Goal: Task Accomplishment & Management: Manage account settings

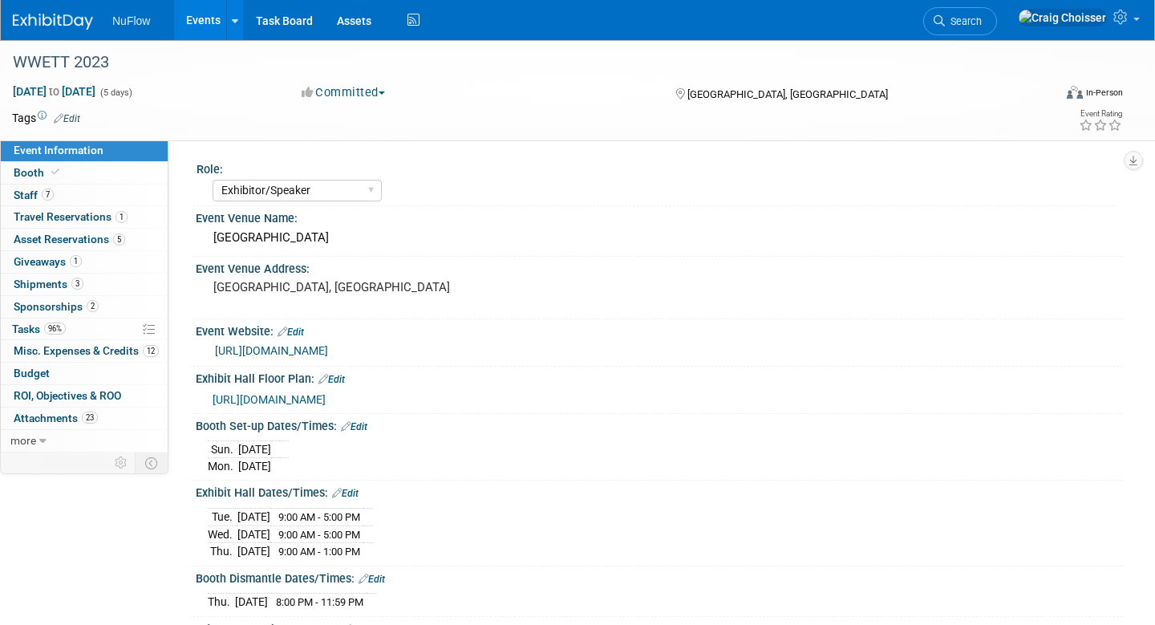
select select "Exhibitor/Speaker"
click at [41, 239] on span "Asset Reservations 5" at bounding box center [69, 239] width 111 height 13
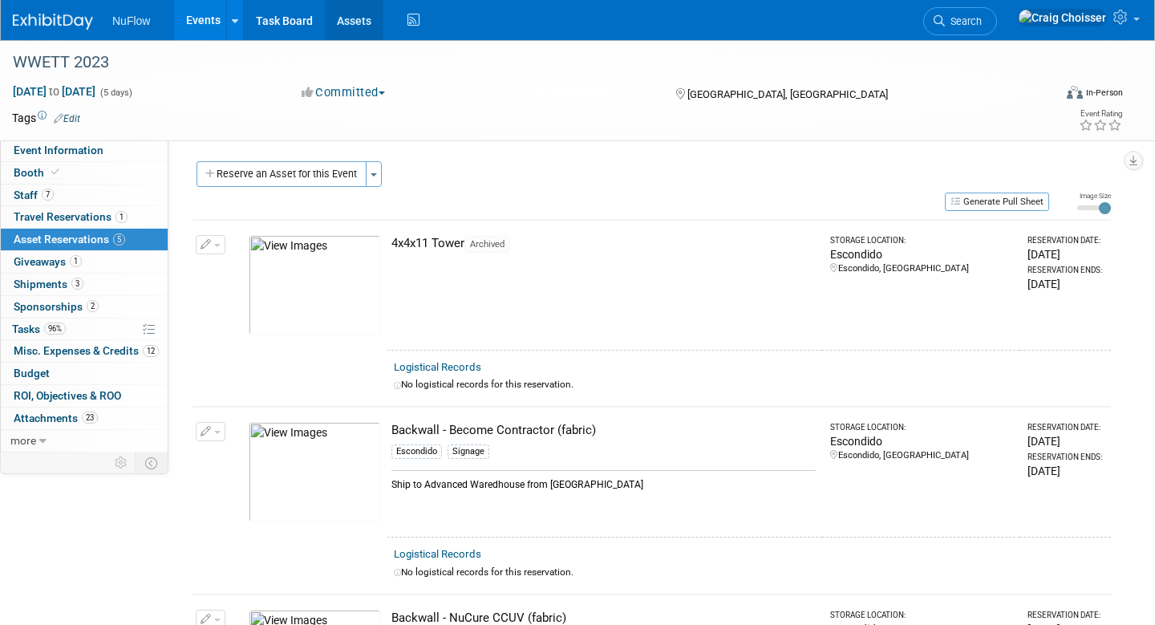
click at [357, 21] on link "Assets" at bounding box center [354, 20] width 59 height 40
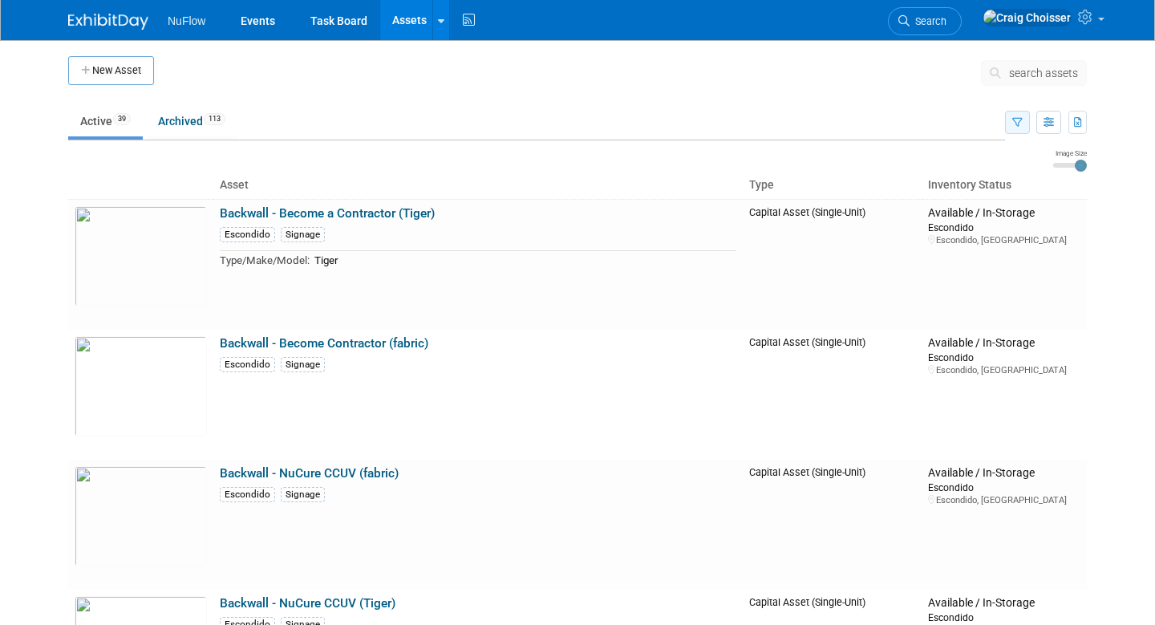
click at [1007, 132] on button "button" at bounding box center [1017, 122] width 25 height 23
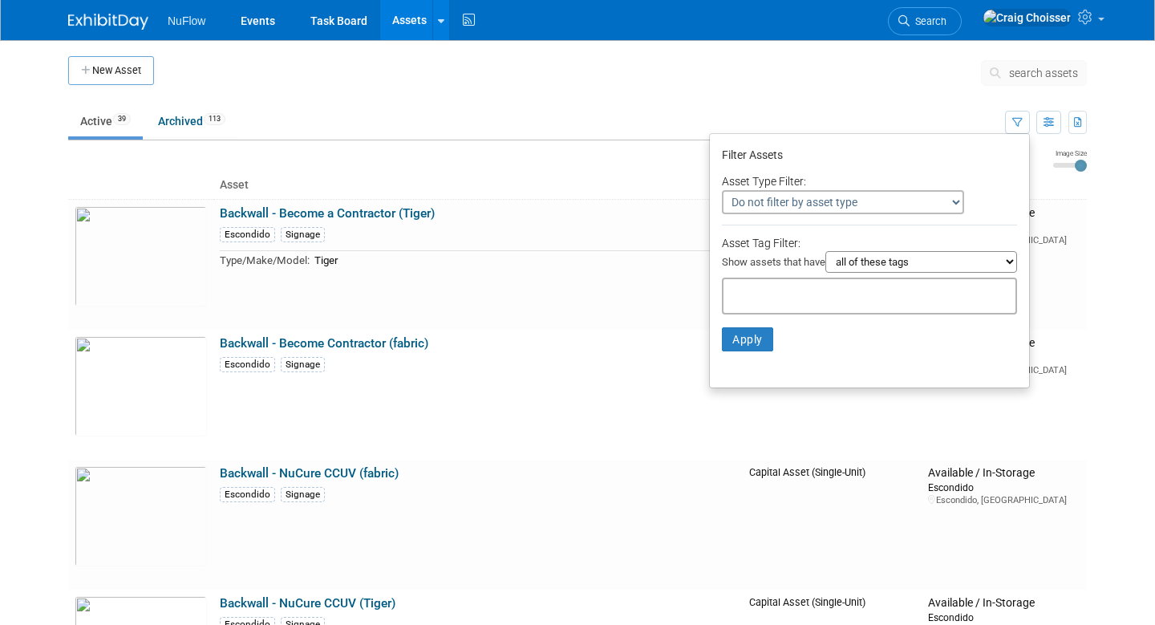
click at [789, 286] on input "text" at bounding box center [794, 294] width 128 height 16
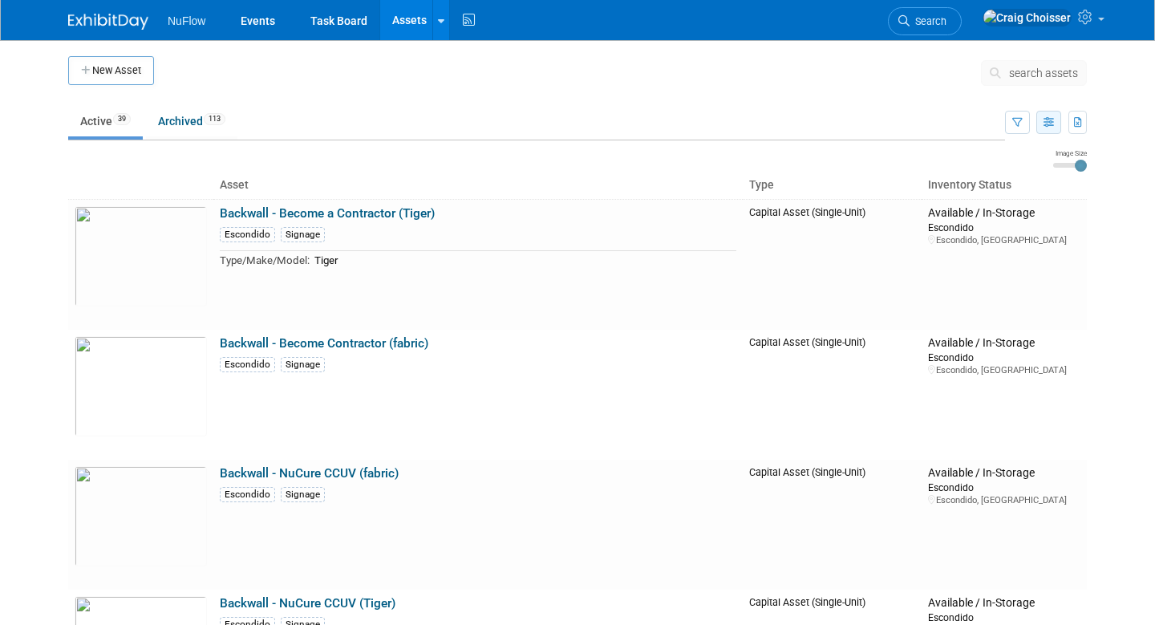
click at [1054, 128] on button "button" at bounding box center [1048, 122] width 25 height 23
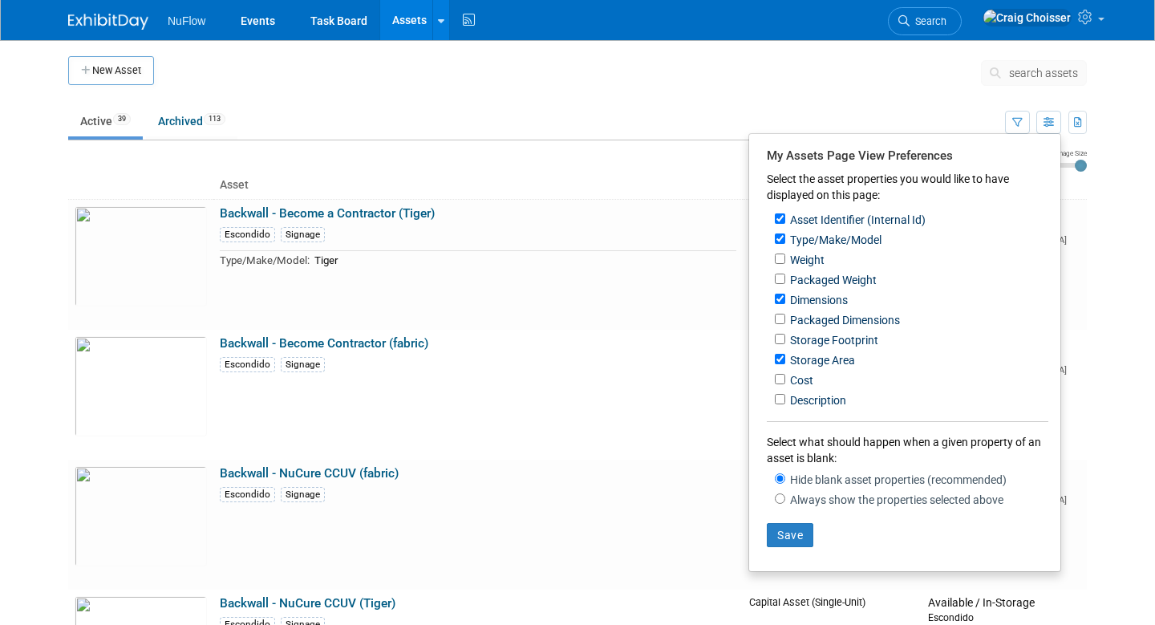
click at [673, 109] on ul "Active 39 Archived 113" at bounding box center [536, 122] width 937 height 36
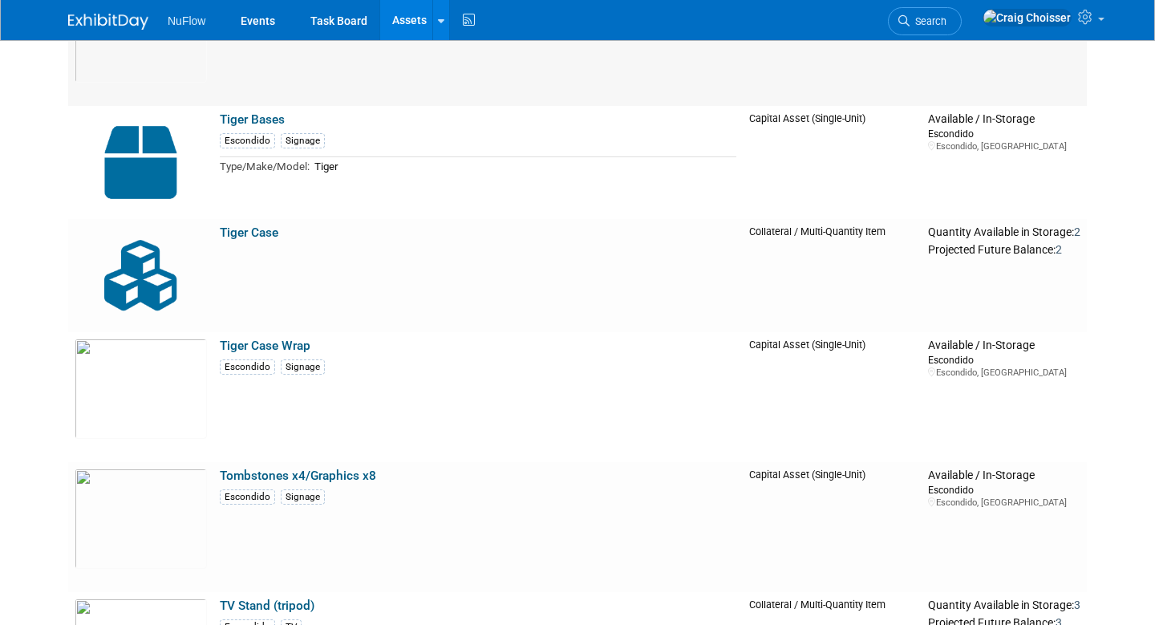
scroll to position [3487, 0]
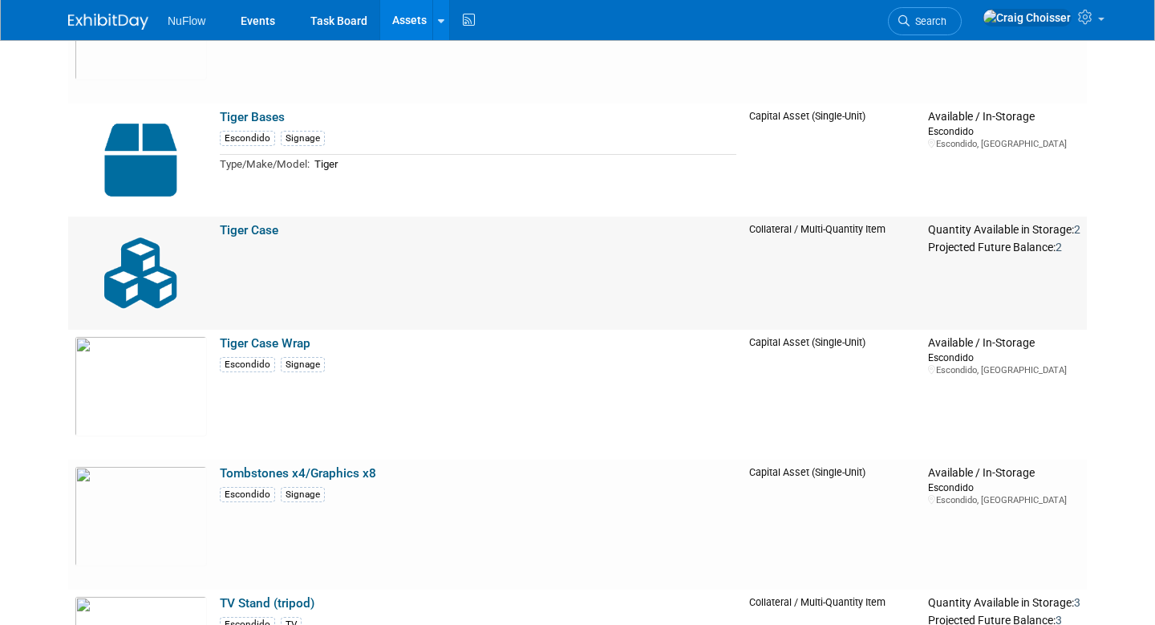
click at [271, 233] on link "Tiger Case" at bounding box center [249, 230] width 59 height 14
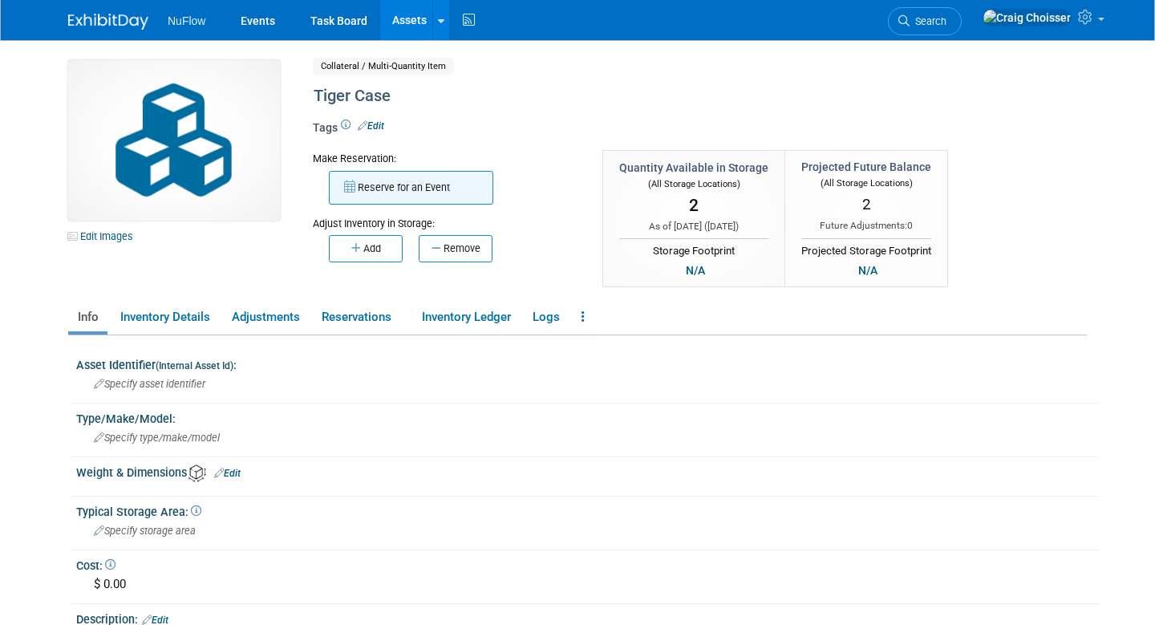
click at [403, 191] on button "Reserve for an Event" at bounding box center [411, 188] width 164 height 34
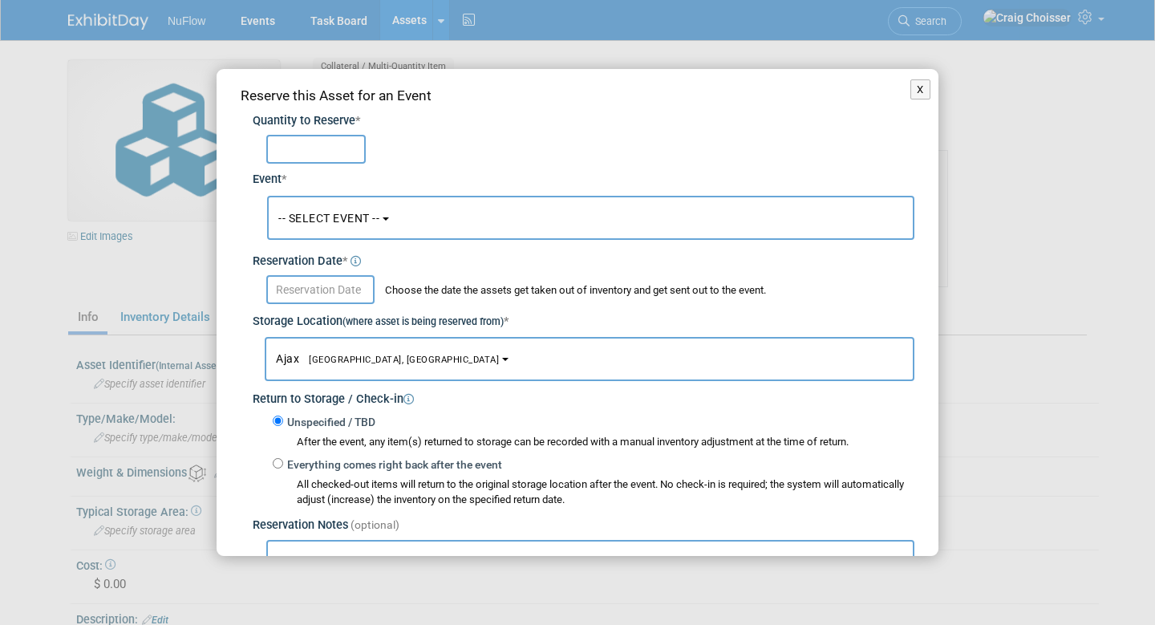
click at [375, 219] on span "-- SELECT EVENT --" at bounding box center [328, 218] width 101 height 13
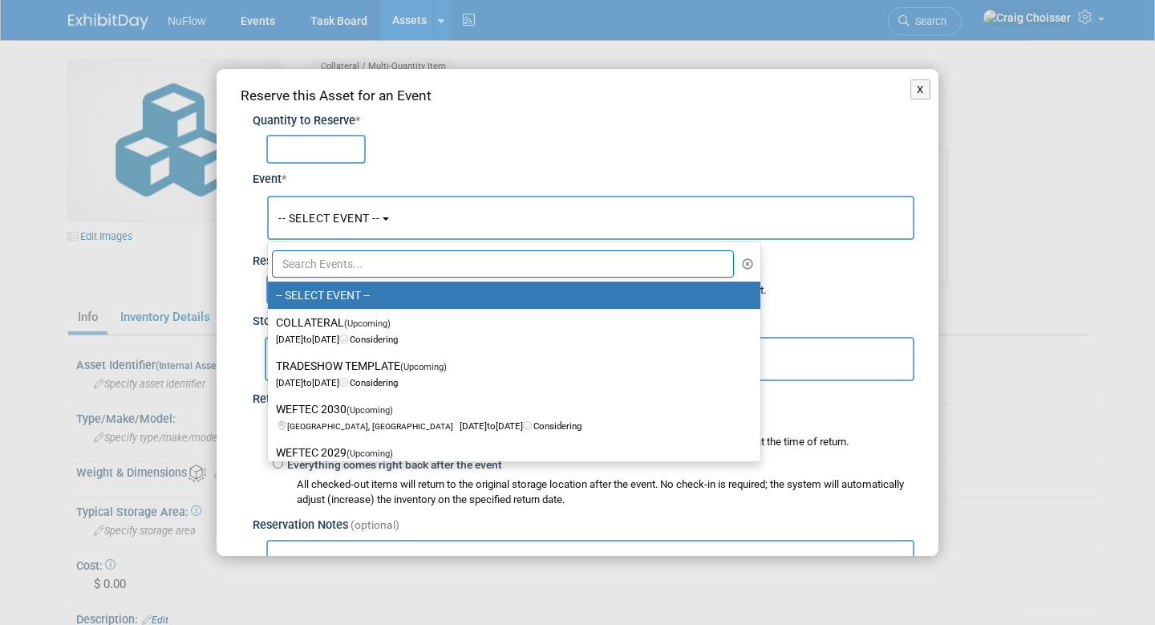
click at [332, 148] on input "text" at bounding box center [315, 149] width 99 height 29
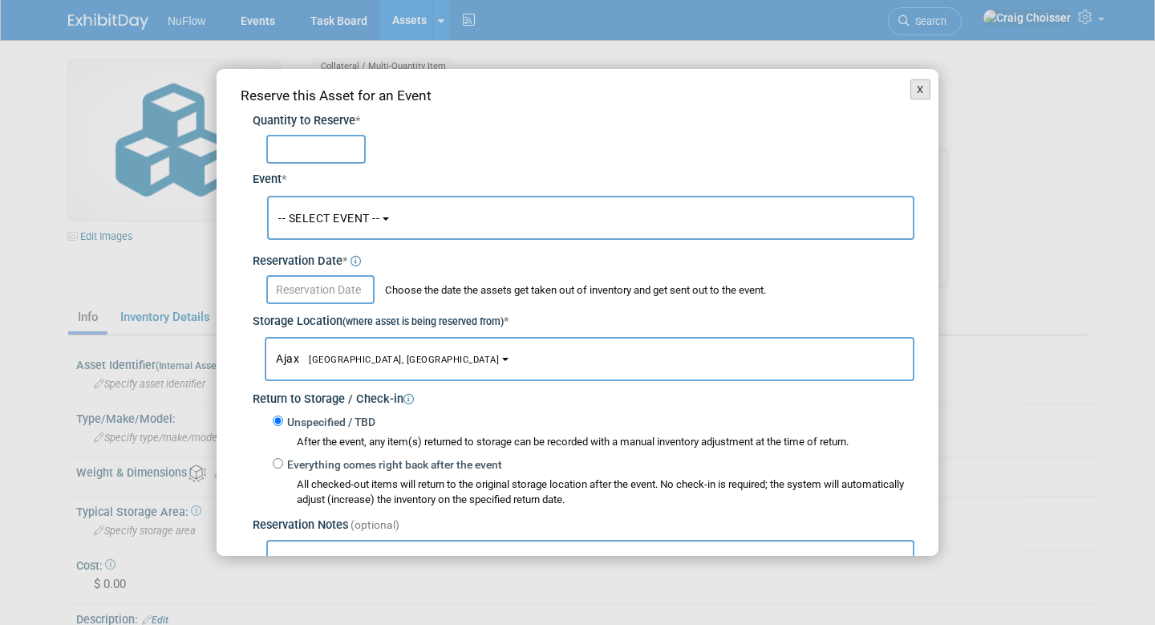
click at [915, 94] on button "X" at bounding box center [920, 89] width 20 height 21
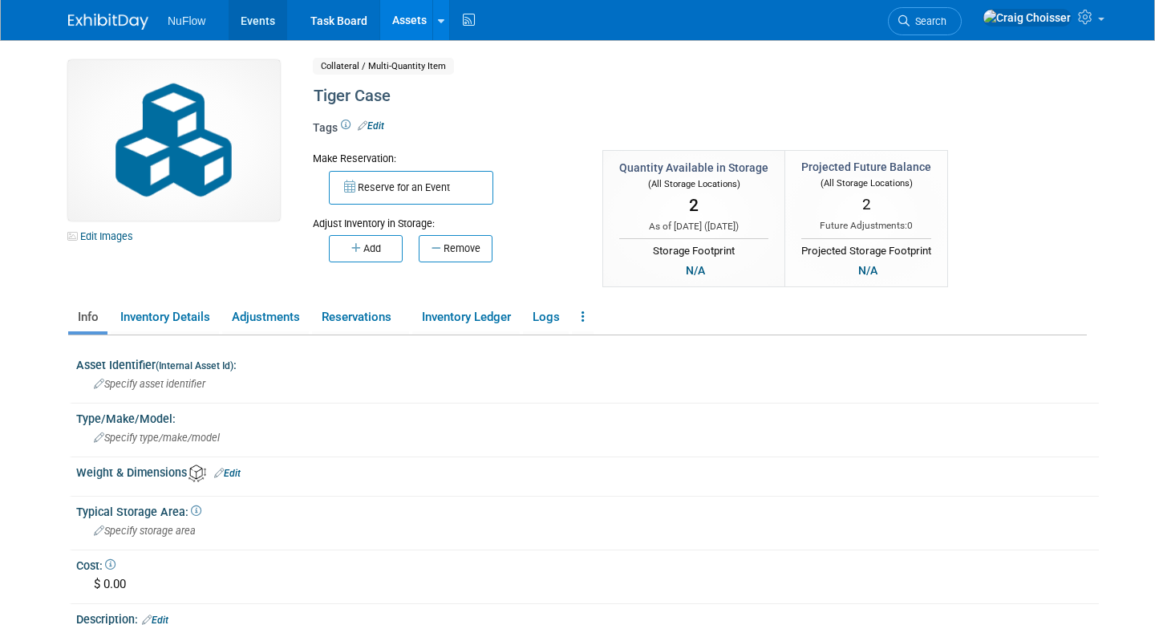
click at [266, 26] on link "Events" at bounding box center [258, 20] width 59 height 40
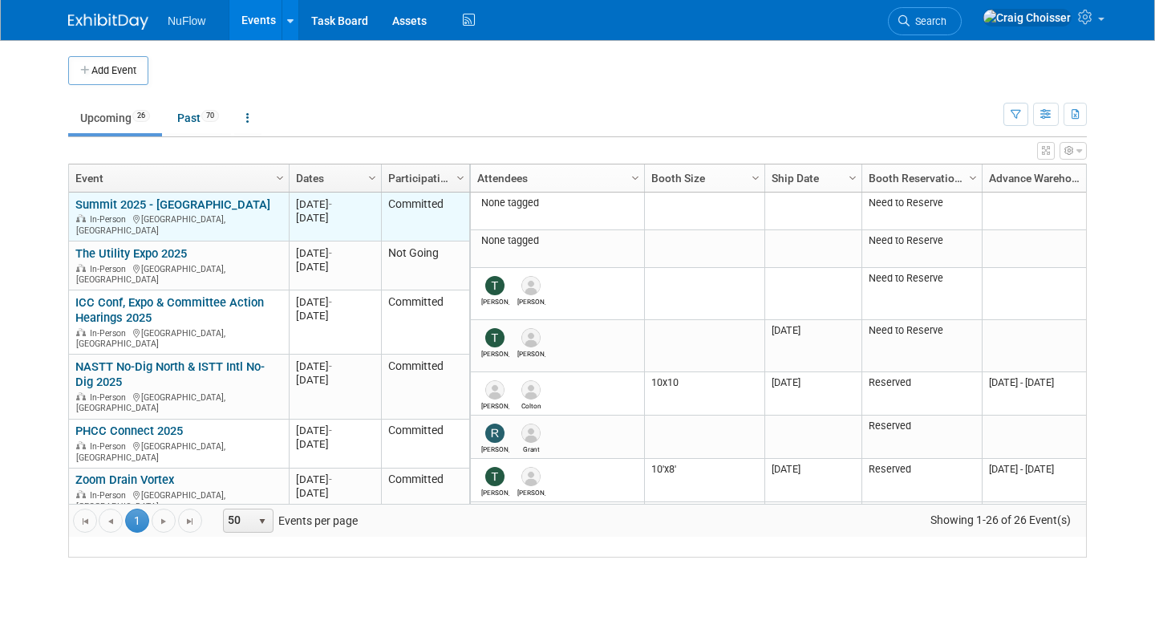
click at [170, 212] on link "Summit 2025 - [GEOGRAPHIC_DATA]" at bounding box center [172, 204] width 195 height 14
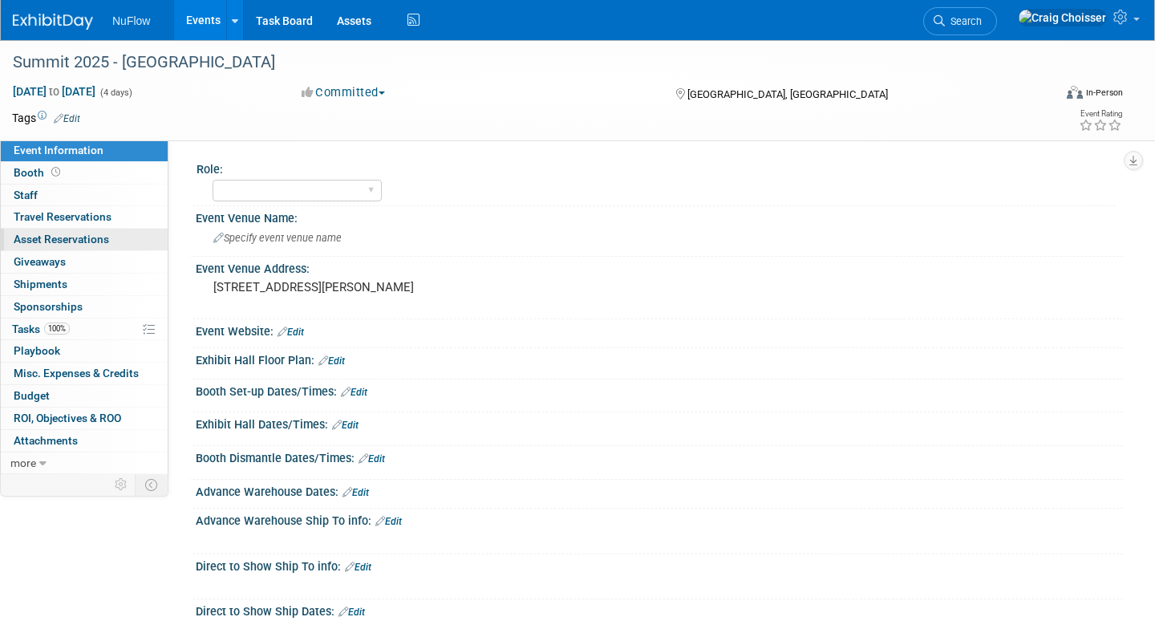
click at [33, 241] on span "Asset Reservations 0" at bounding box center [61, 239] width 95 height 13
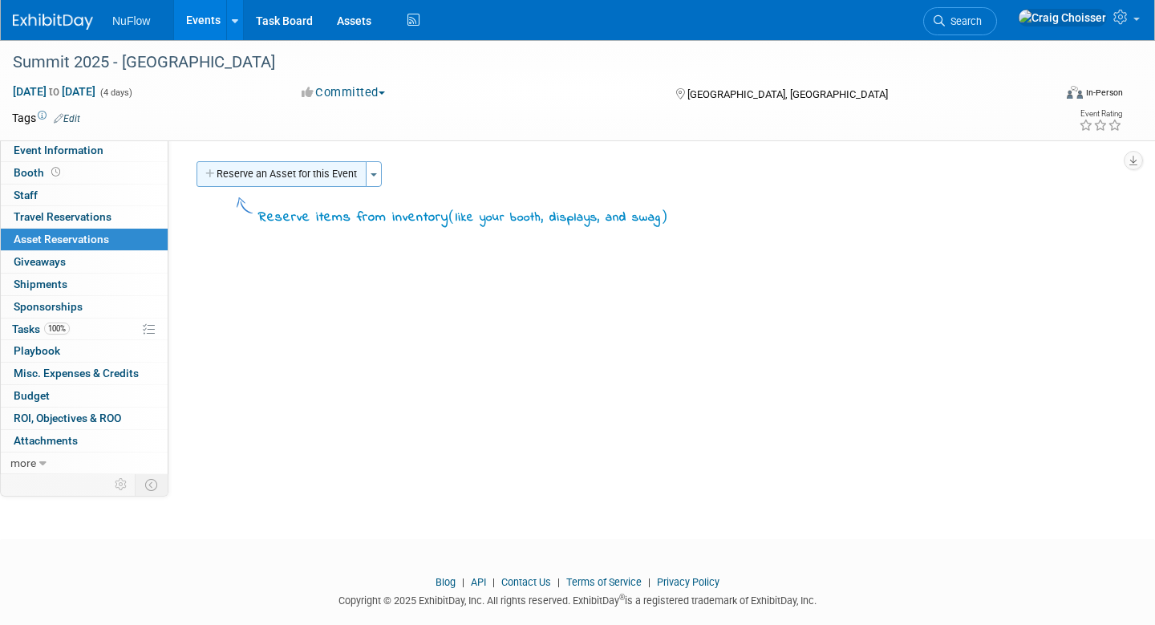
click at [300, 167] on button "Reserve an Asset for this Event" at bounding box center [282, 174] width 170 height 26
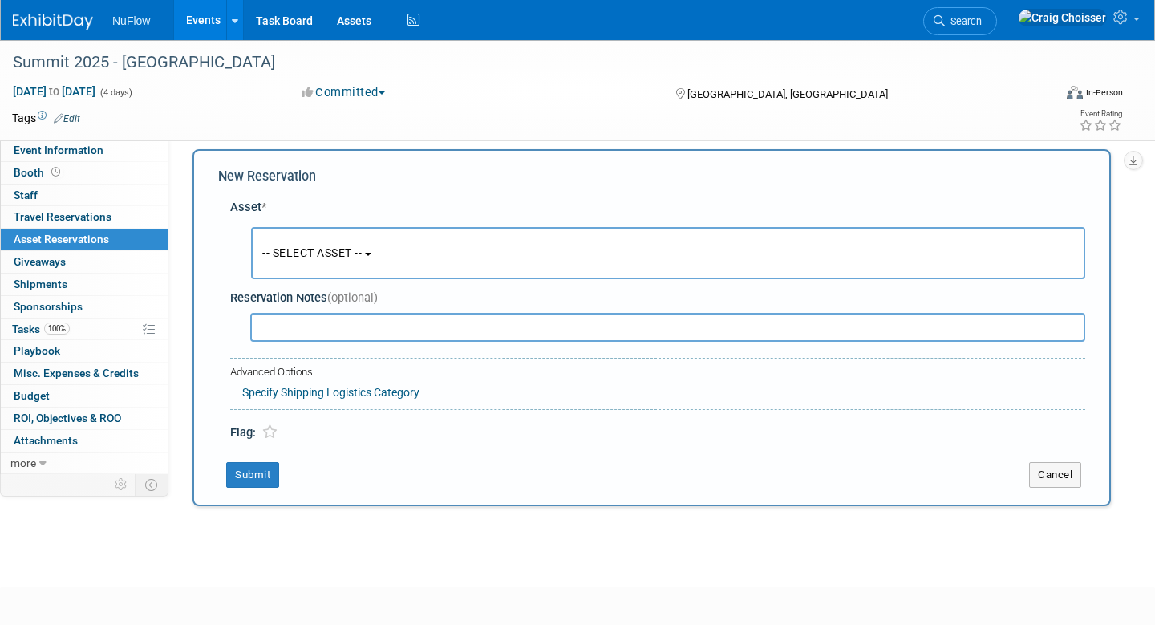
scroll to position [14, 0]
click at [312, 250] on span "-- SELECT ASSET --" at bounding box center [311, 250] width 99 height 13
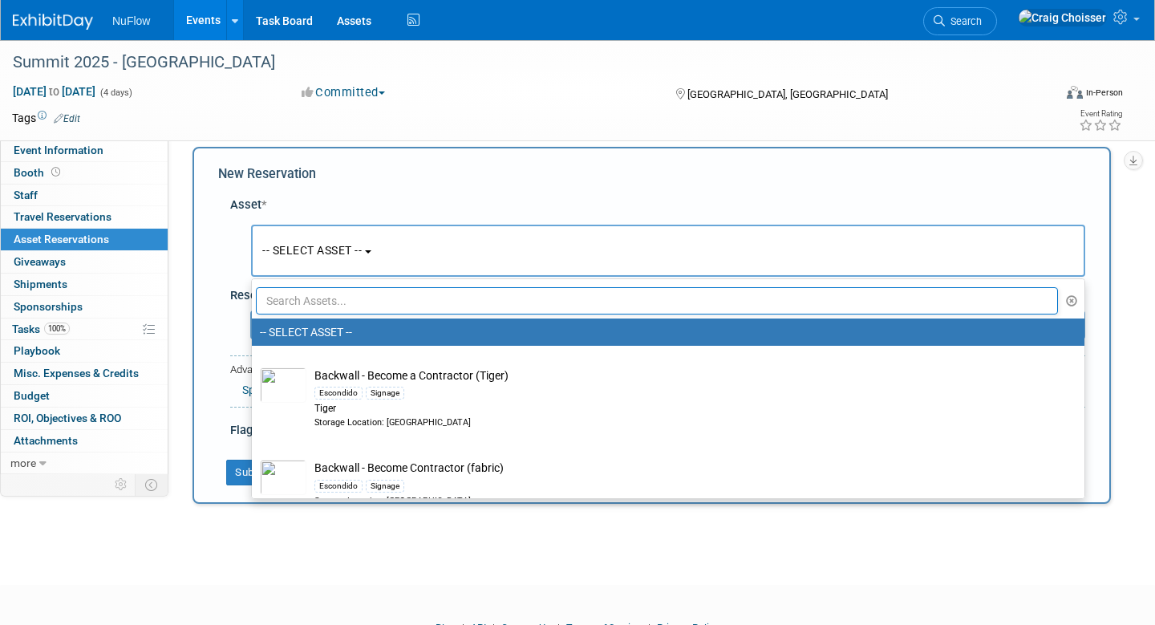
click at [319, 298] on input "text" at bounding box center [657, 300] width 802 height 27
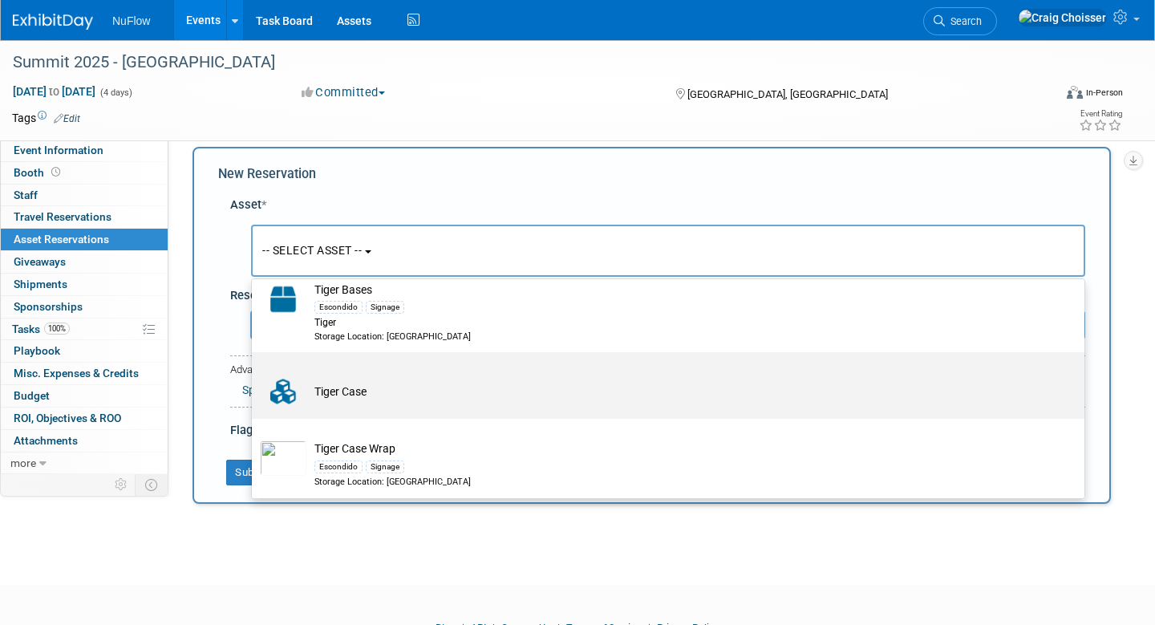
type input "tiger"
click at [373, 384] on td "Tiger Case" at bounding box center [679, 392] width 746 height 35
click at [254, 372] on input "Tiger Case" at bounding box center [249, 367] width 10 height 10
select select "10724472"
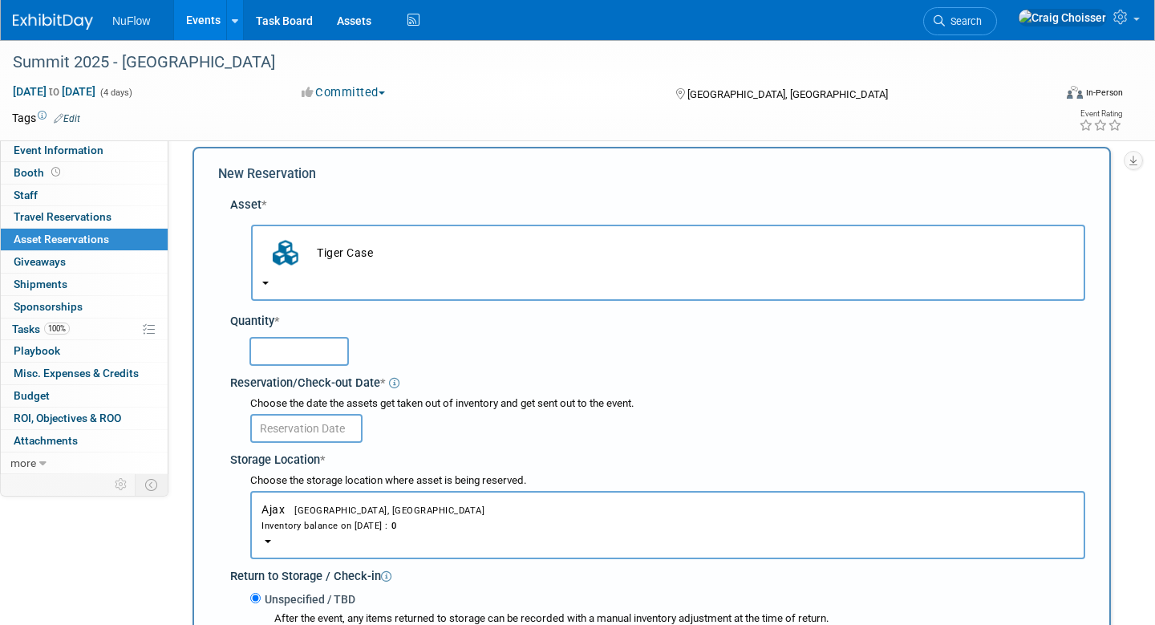
click at [300, 337] on input "text" at bounding box center [298, 351] width 99 height 29
type input "1"
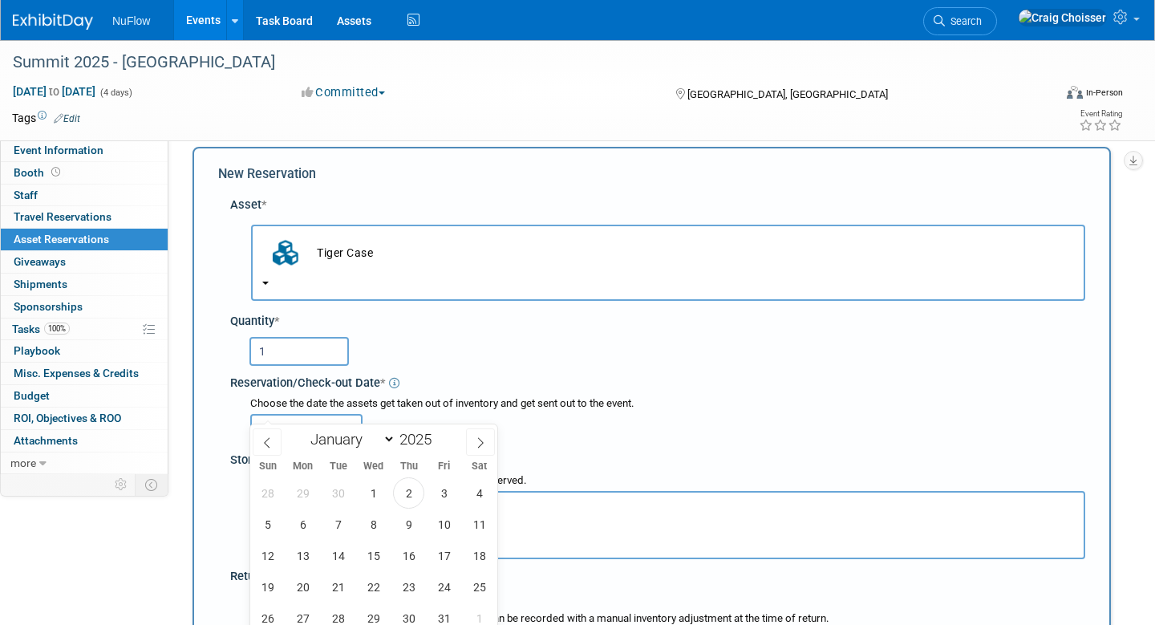
click at [312, 414] on input "text" at bounding box center [306, 428] width 112 height 29
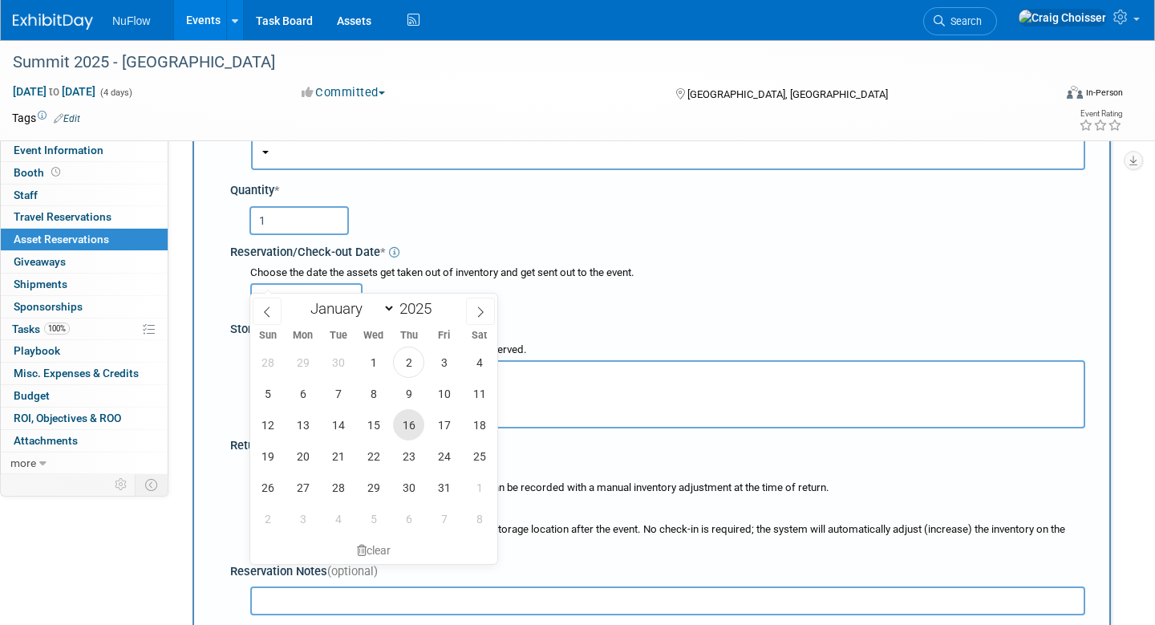
scroll to position [154, 0]
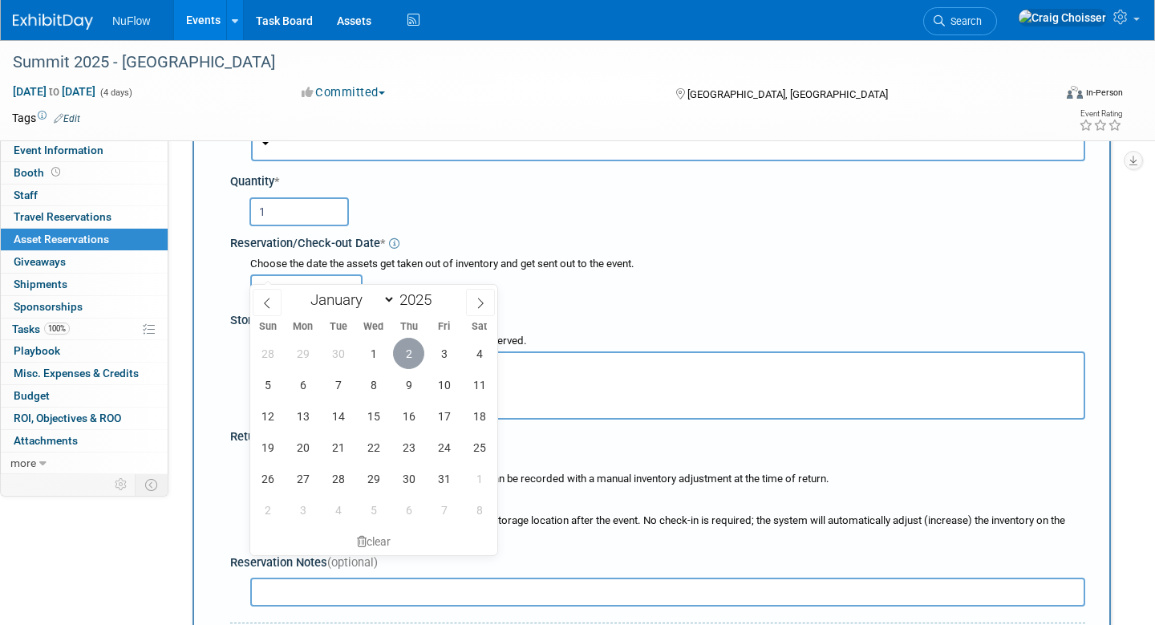
click at [403, 355] on span "2" at bounding box center [408, 353] width 31 height 31
type input "Oct 2, 2025"
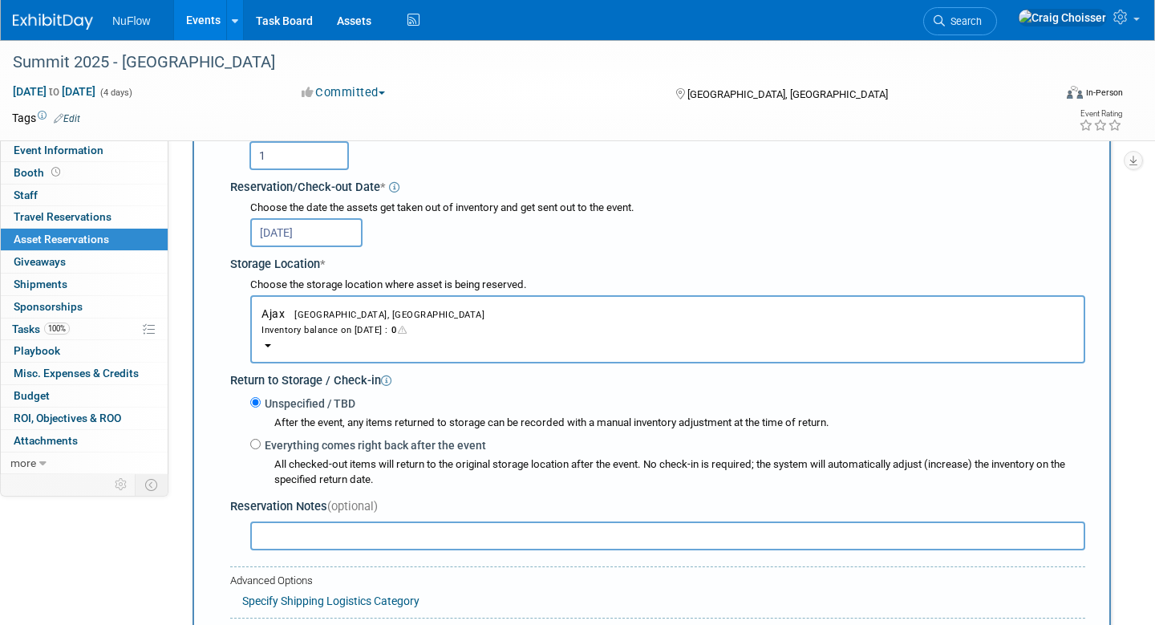
scroll to position [240, 0]
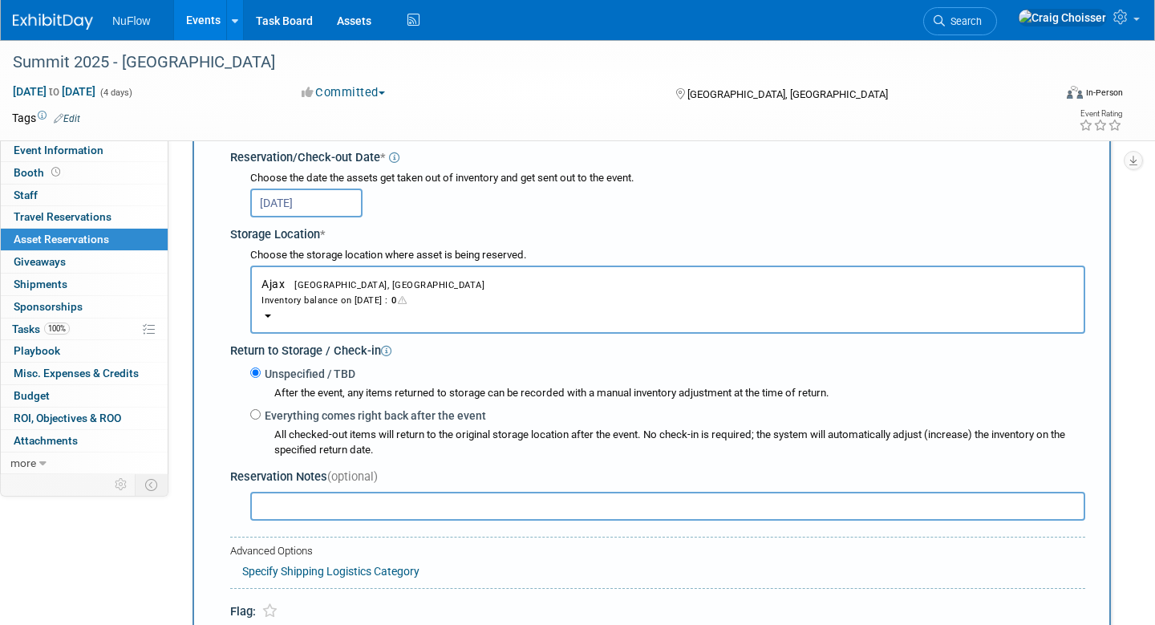
click at [316, 292] on div "Inventory balance on Oct 2, 2025 : 0" at bounding box center [667, 299] width 813 height 15
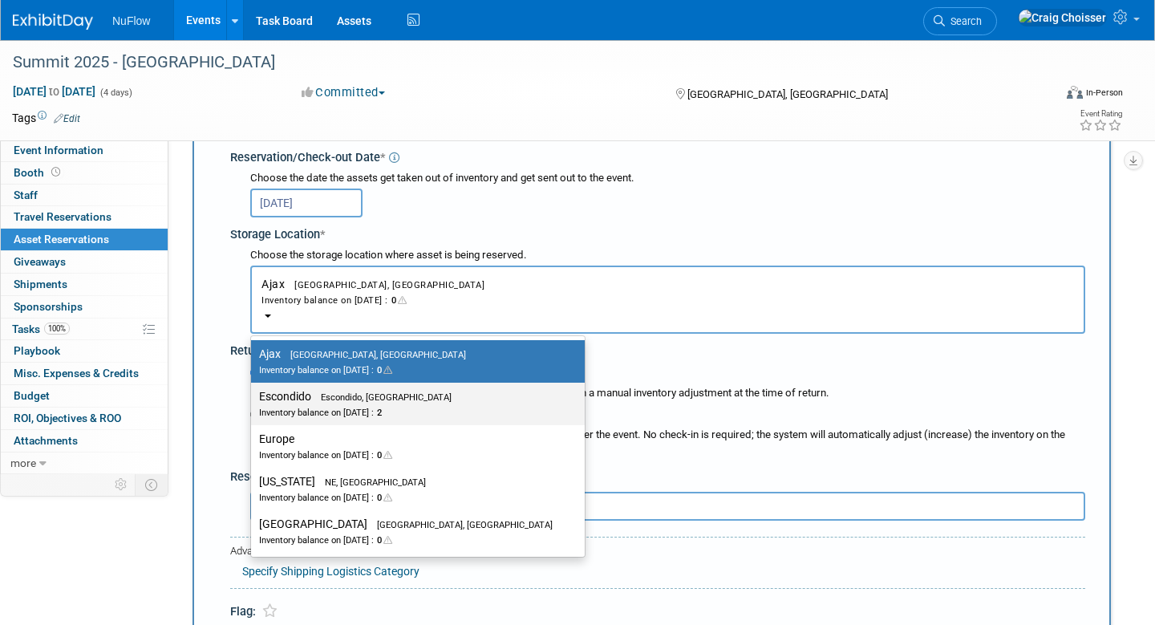
click at [322, 404] on div "Inventory balance on Oct 2, 2025 : 2" at bounding box center [406, 411] width 294 height 15
click at [253, 391] on input "Escondido Escondido, CA Inventory balance on Oct 2, 2025 : 2" at bounding box center [248, 396] width 10 height 10
select select "11223159"
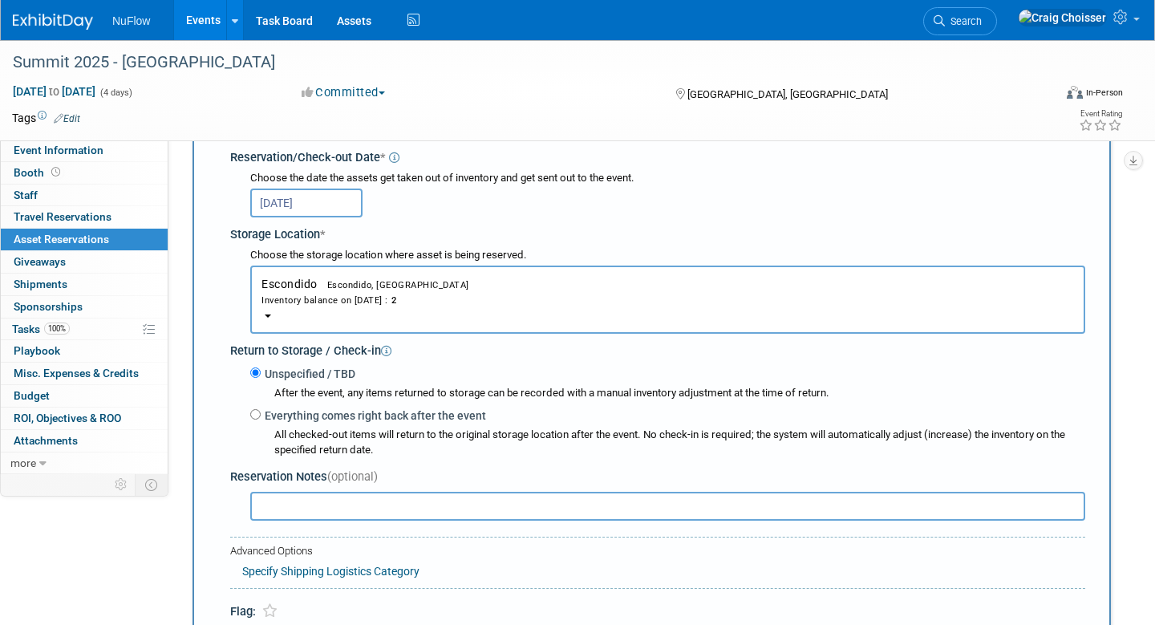
click at [255, 409] on input "Everything comes right back after the event" at bounding box center [255, 414] width 10 height 10
radio input "true"
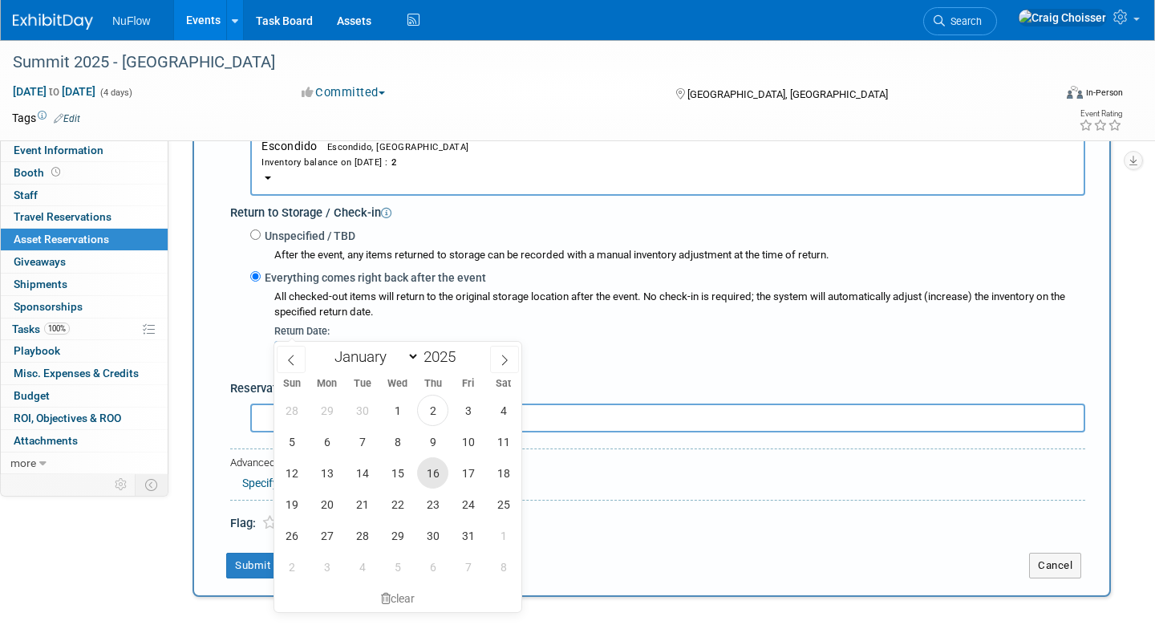
scroll to position [411, 0]
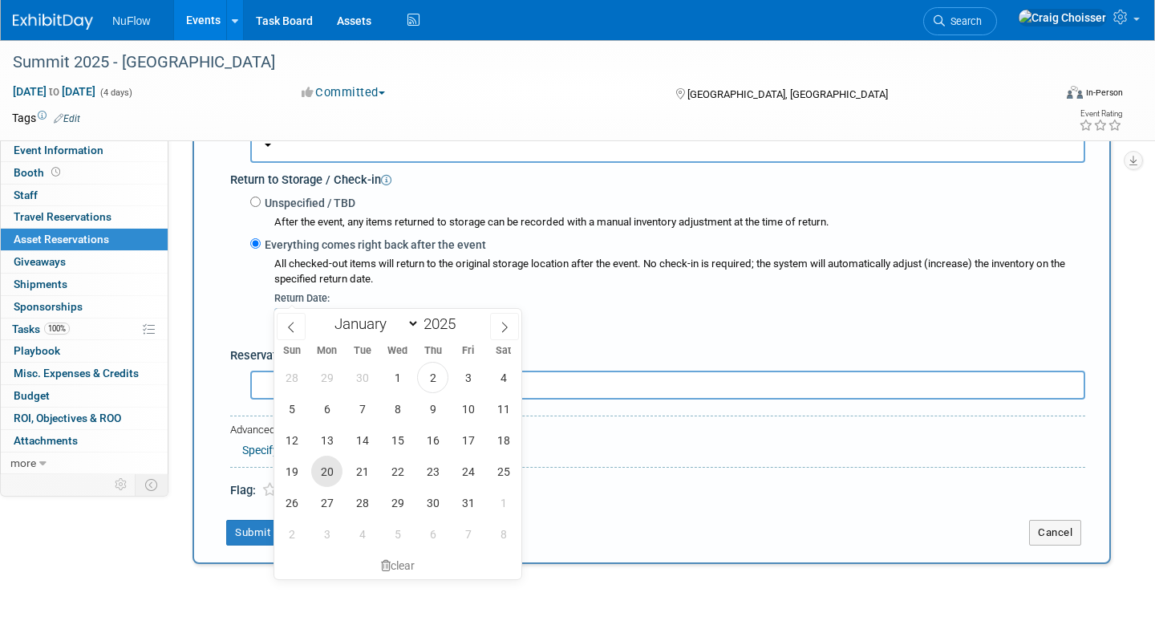
click at [330, 467] on span "20" at bounding box center [326, 471] width 31 height 31
type input "Oct 20, 2025"
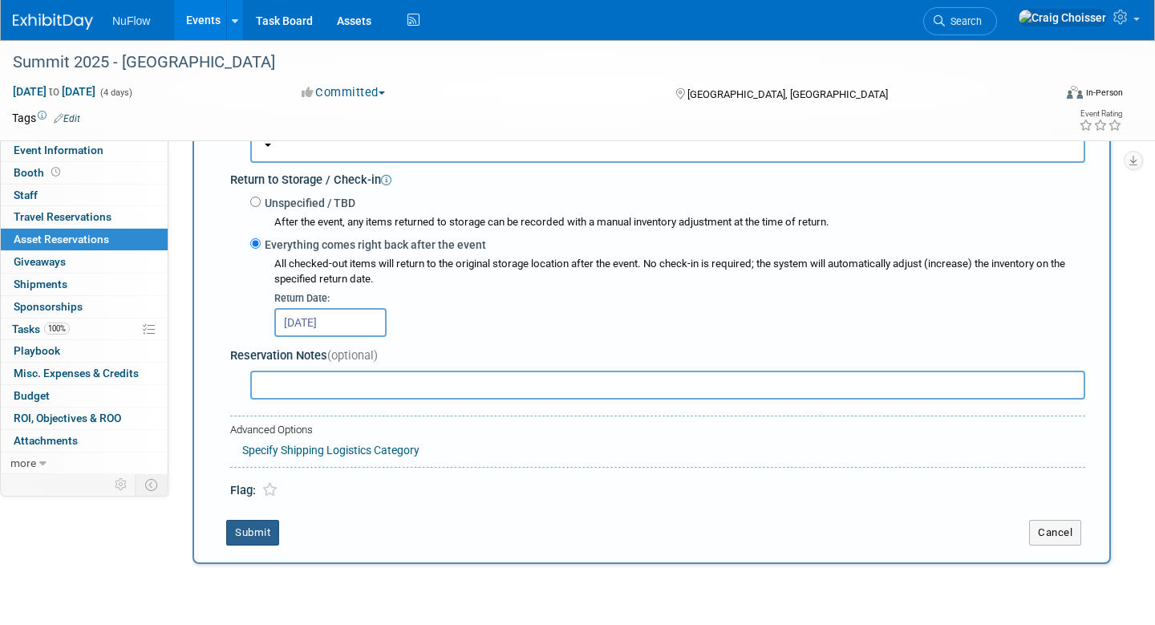
click at [256, 520] on button "Submit" at bounding box center [252, 533] width 53 height 26
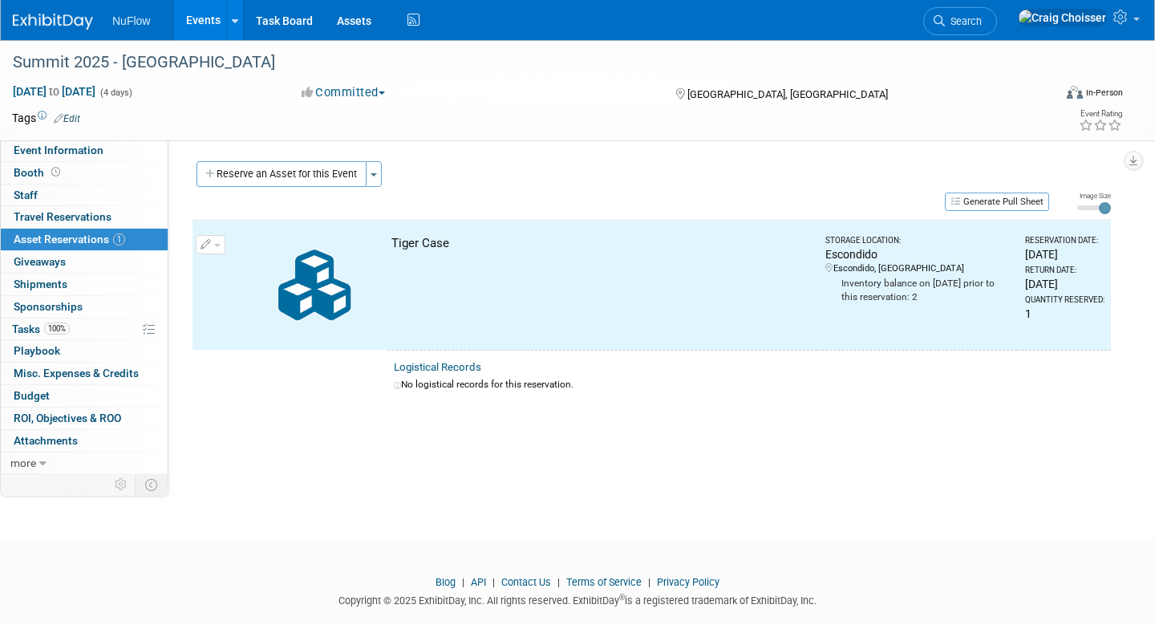
scroll to position [0, 0]
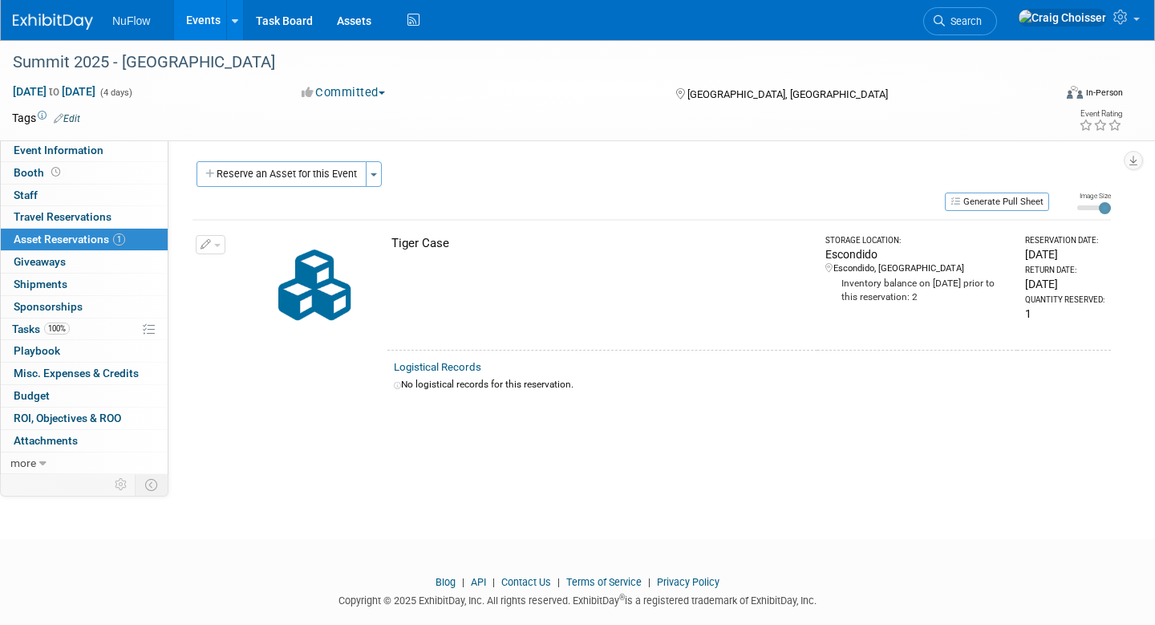
click at [205, 30] on link "Events" at bounding box center [203, 20] width 59 height 40
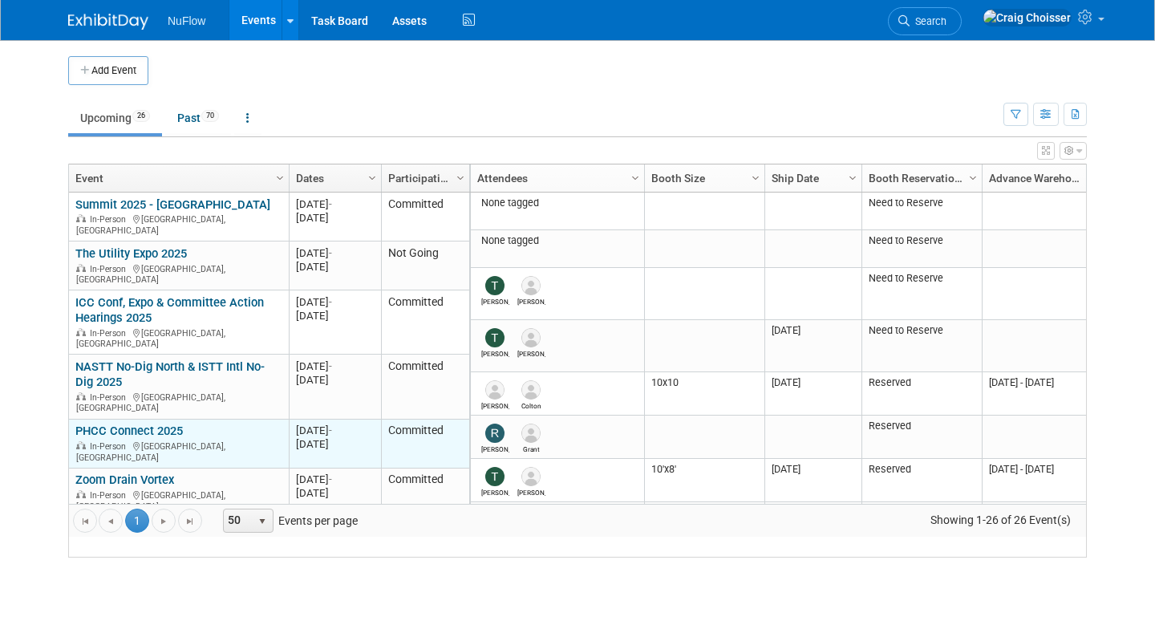
click at [134, 424] on link "PHCC Connect 2025" at bounding box center [128, 431] width 107 height 14
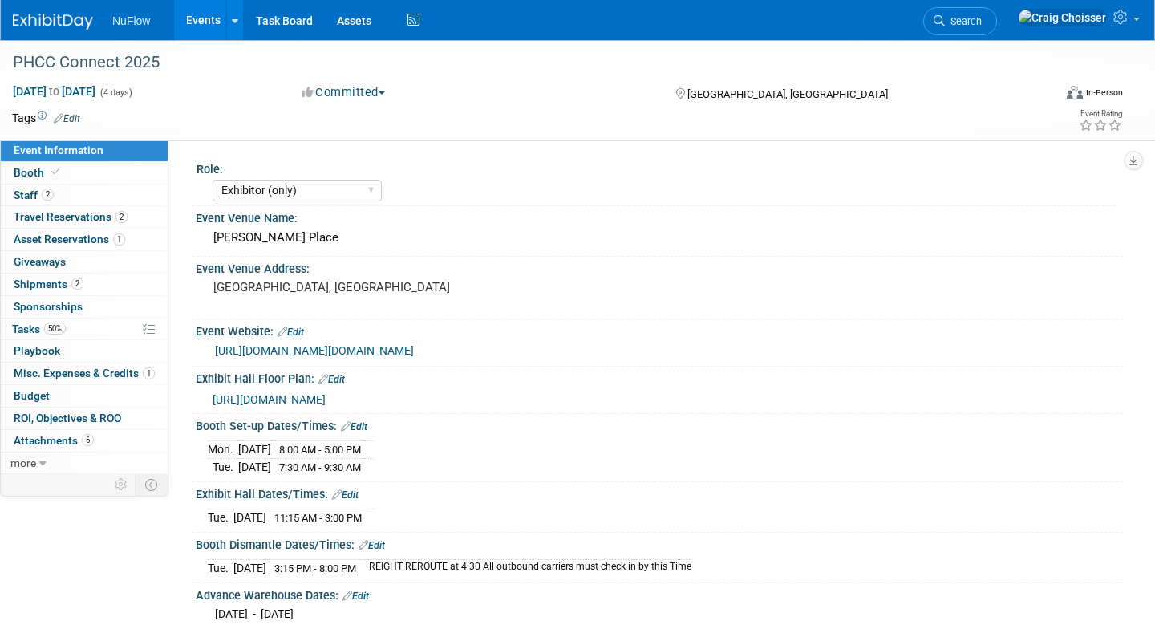
select select "Exhibitor (only)"
click at [201, 21] on link "Events" at bounding box center [203, 20] width 59 height 40
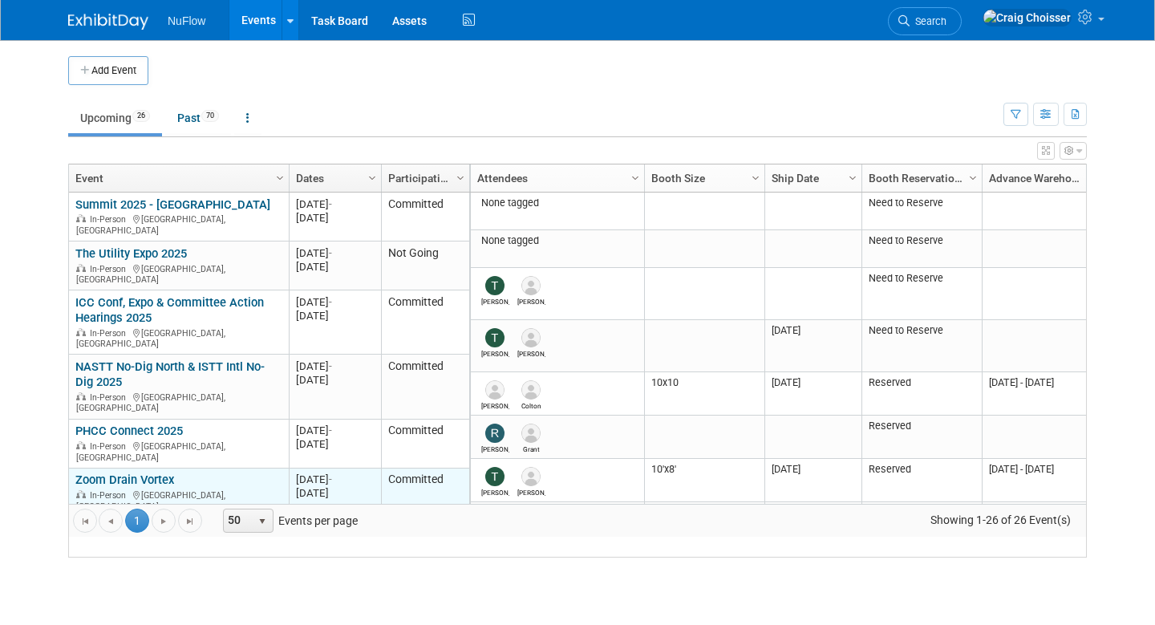
click at [133, 472] on link "Zoom Drain Vortex" at bounding box center [124, 479] width 99 height 14
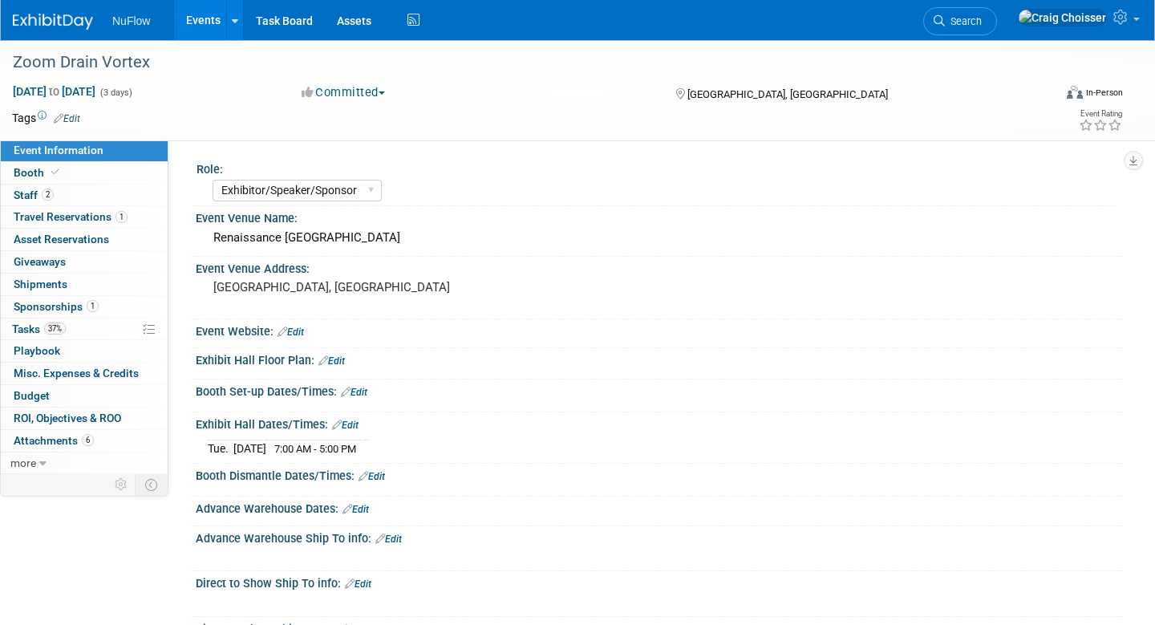
select select "Exhibitor/Speaker/Sponsor"
click at [26, 324] on span "Tasks 37%" at bounding box center [39, 328] width 54 height 13
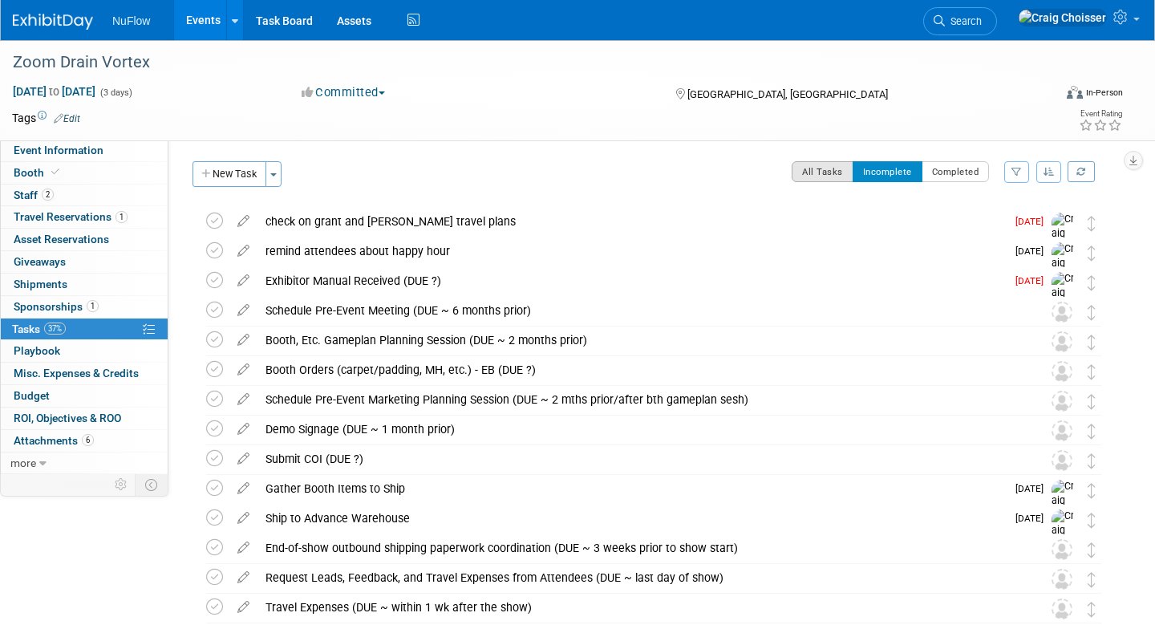
click at [822, 172] on button "All Tasks" at bounding box center [823, 171] width 62 height 21
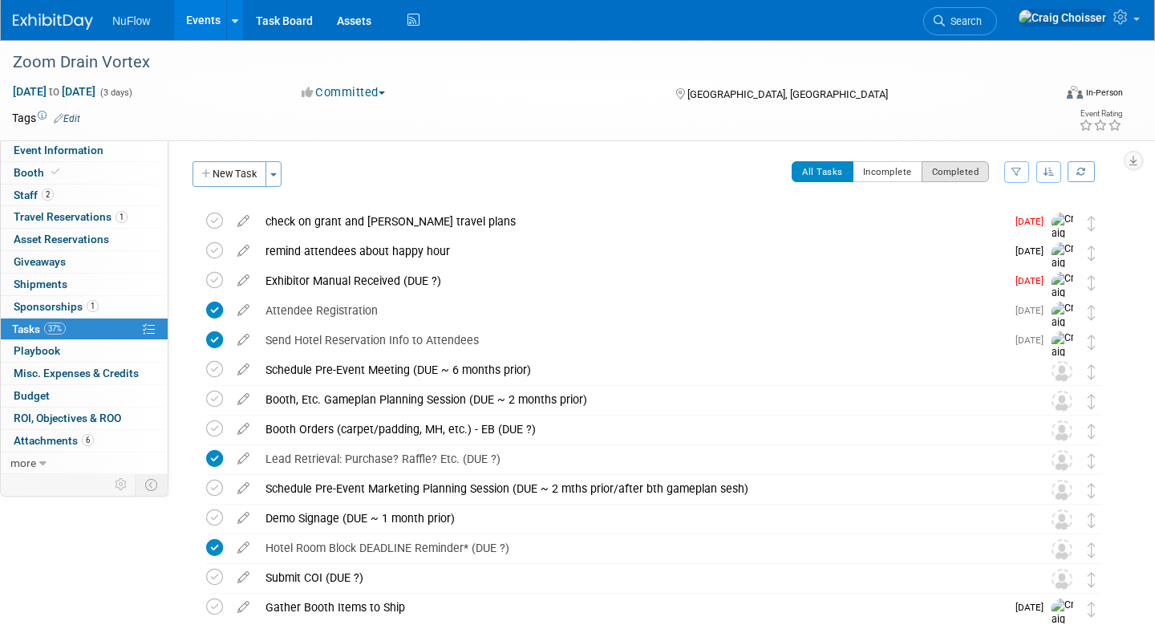
click at [953, 179] on button "Completed" at bounding box center [956, 171] width 68 height 21
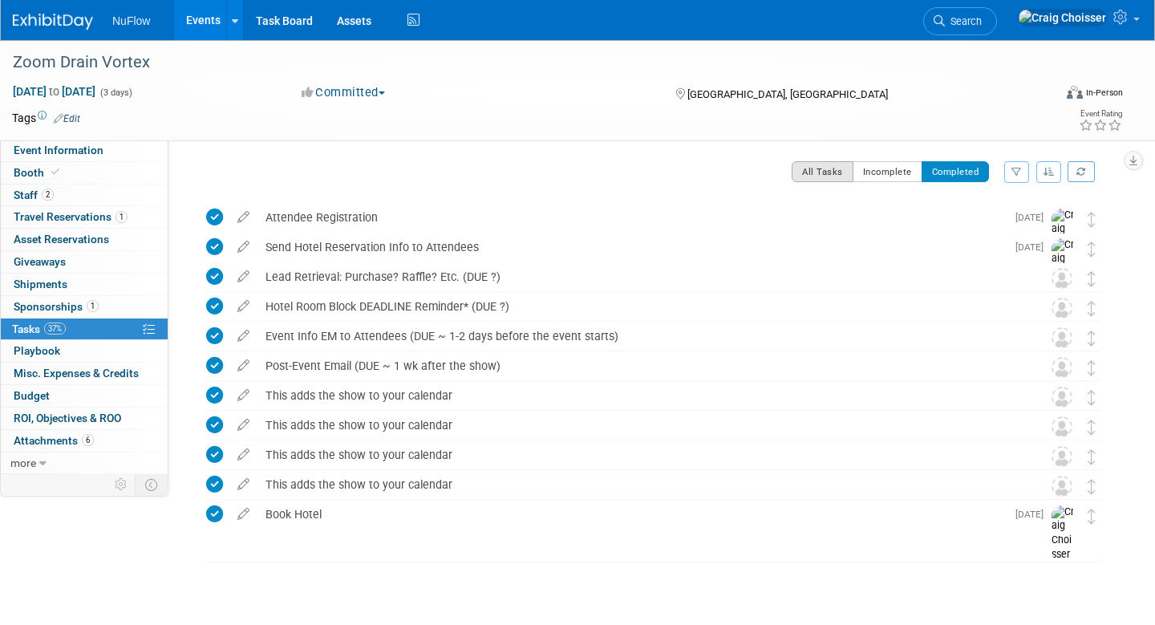
click at [839, 173] on button "All Tasks" at bounding box center [823, 171] width 62 height 21
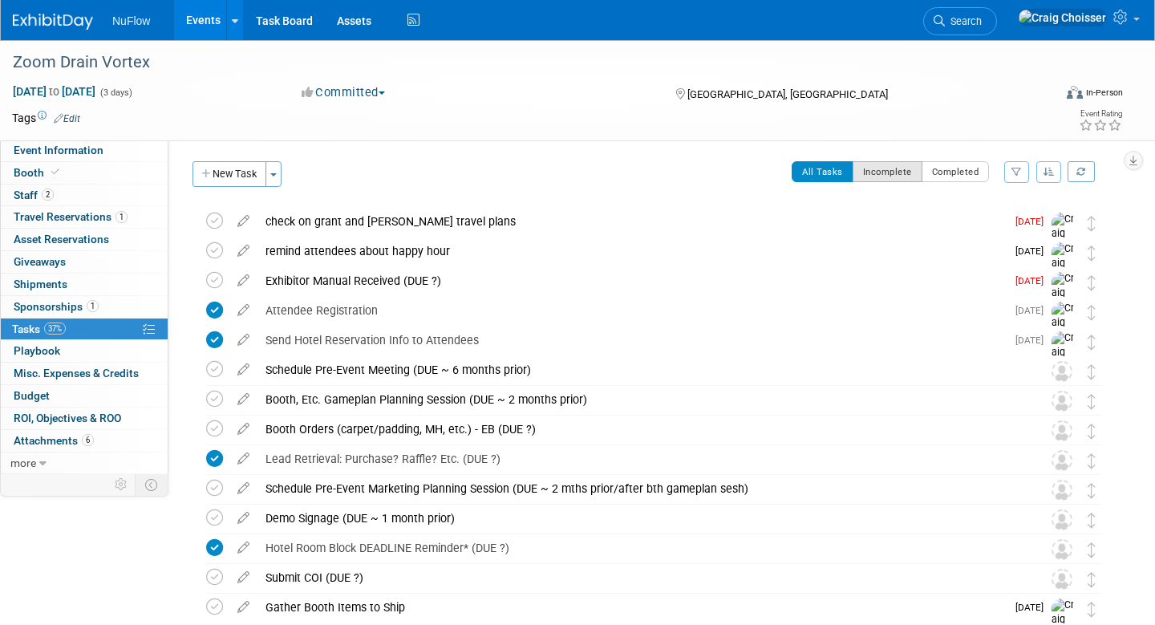
click at [890, 176] on button "Incomplete" at bounding box center [888, 171] width 70 height 21
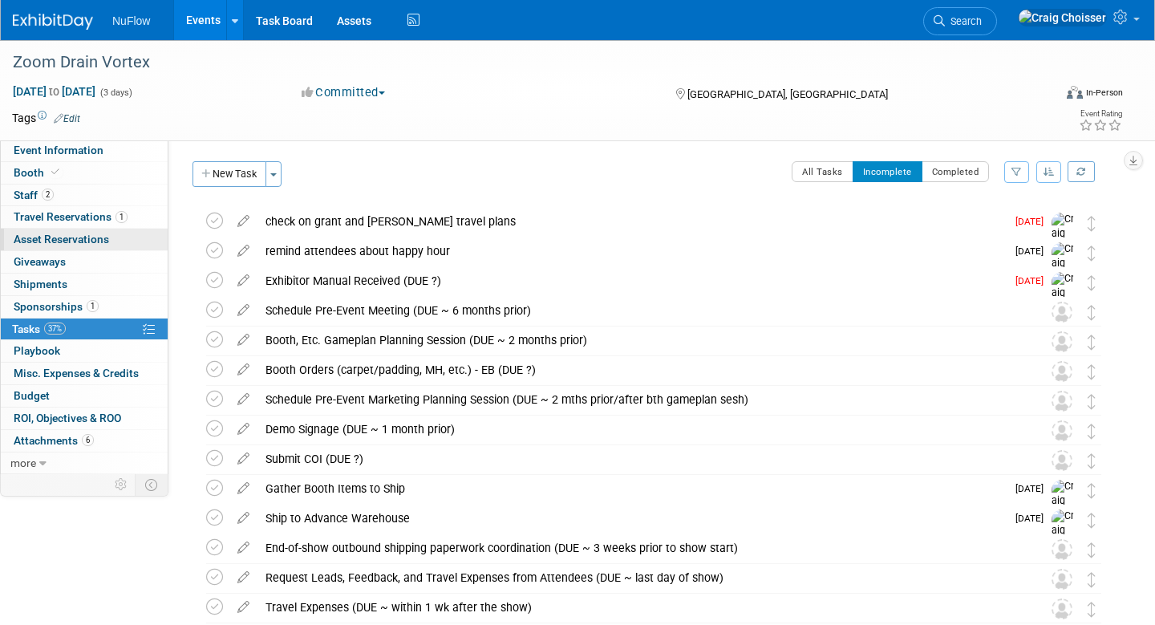
click at [101, 238] on span "Asset Reservations 0" at bounding box center [61, 239] width 95 height 13
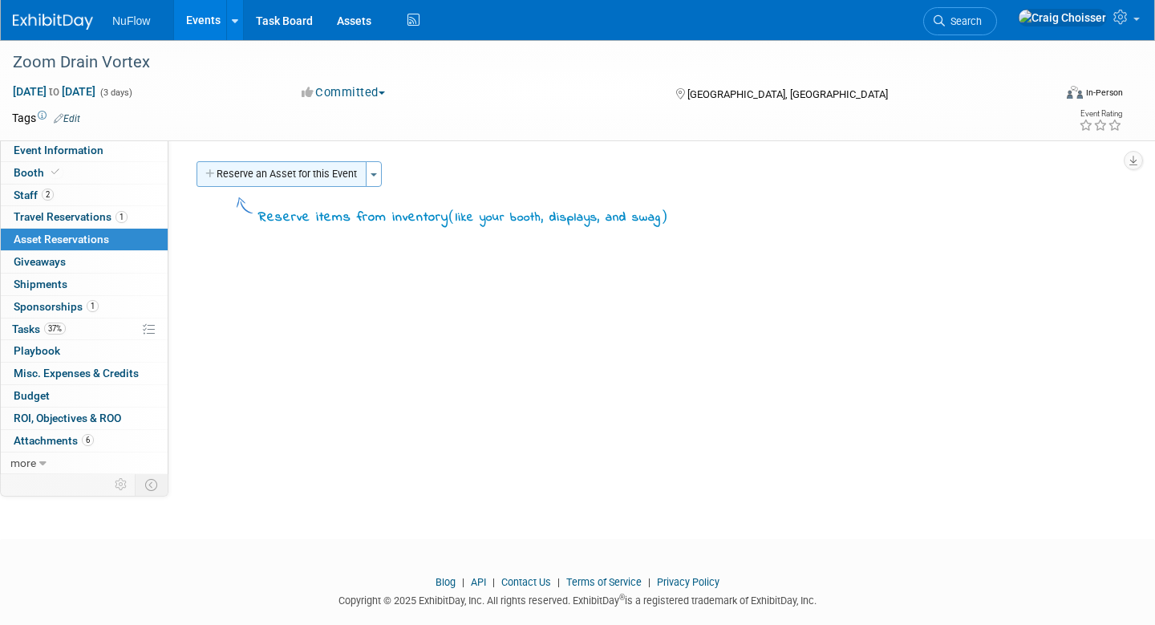
click at [266, 166] on button "Reserve an Asset for this Event" at bounding box center [282, 174] width 170 height 26
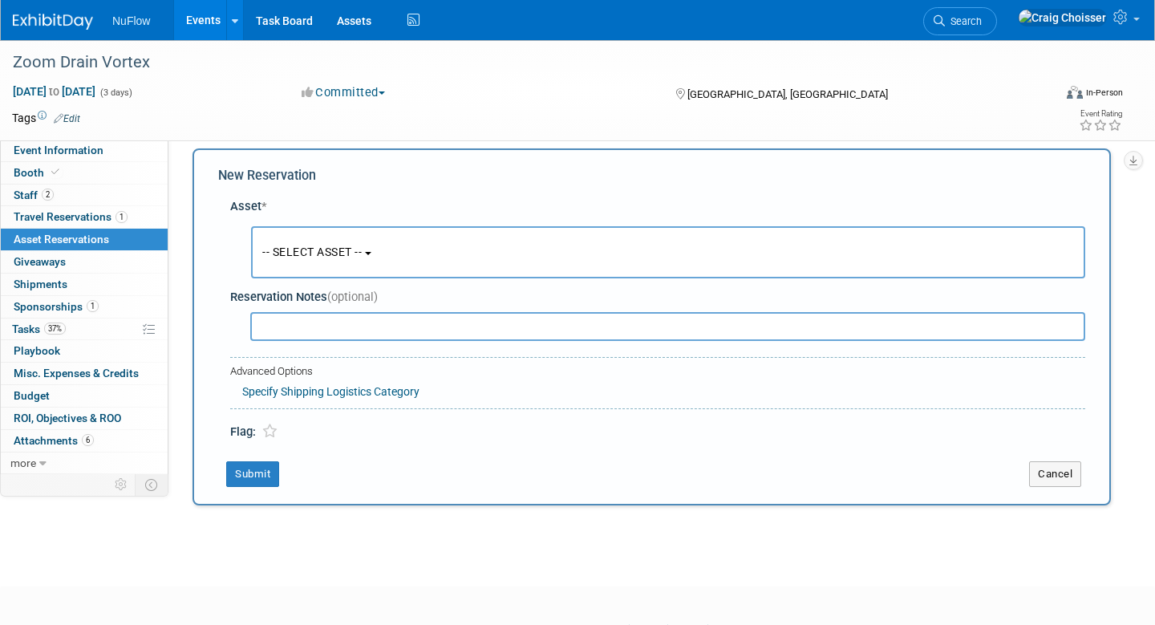
scroll to position [14, 0]
click at [318, 253] on span "-- SELECT ASSET --" at bounding box center [311, 250] width 99 height 13
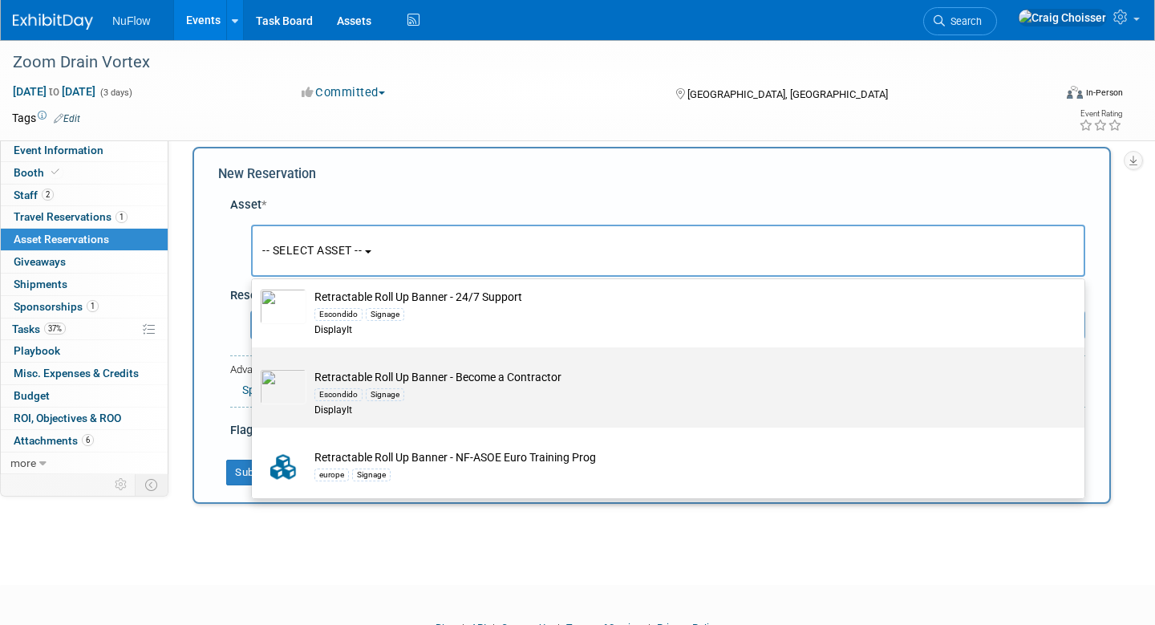
scroll to position [1676, 0]
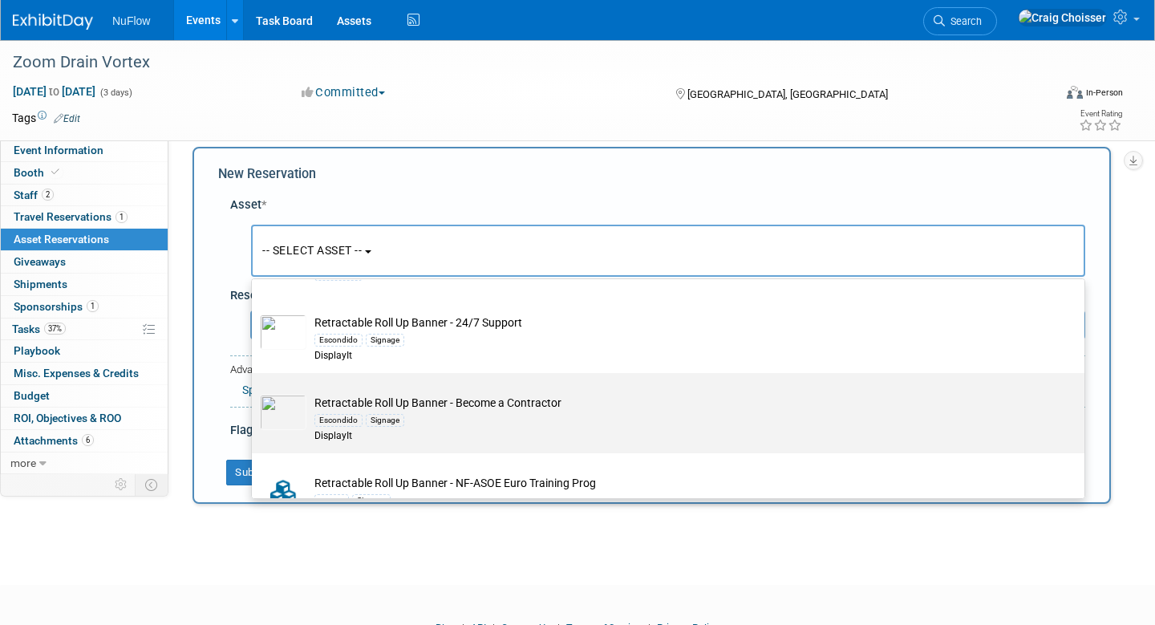
click at [512, 395] on td "Retractable Roll Up Banner - Become a Contractor Escondido Signage DisplayIt" at bounding box center [679, 419] width 746 height 49
click at [254, 387] on input "Retractable Roll Up Banner - Become a Contractor Escondido Signage DisplayIt" at bounding box center [249, 387] width 10 height 10
select select "10718207"
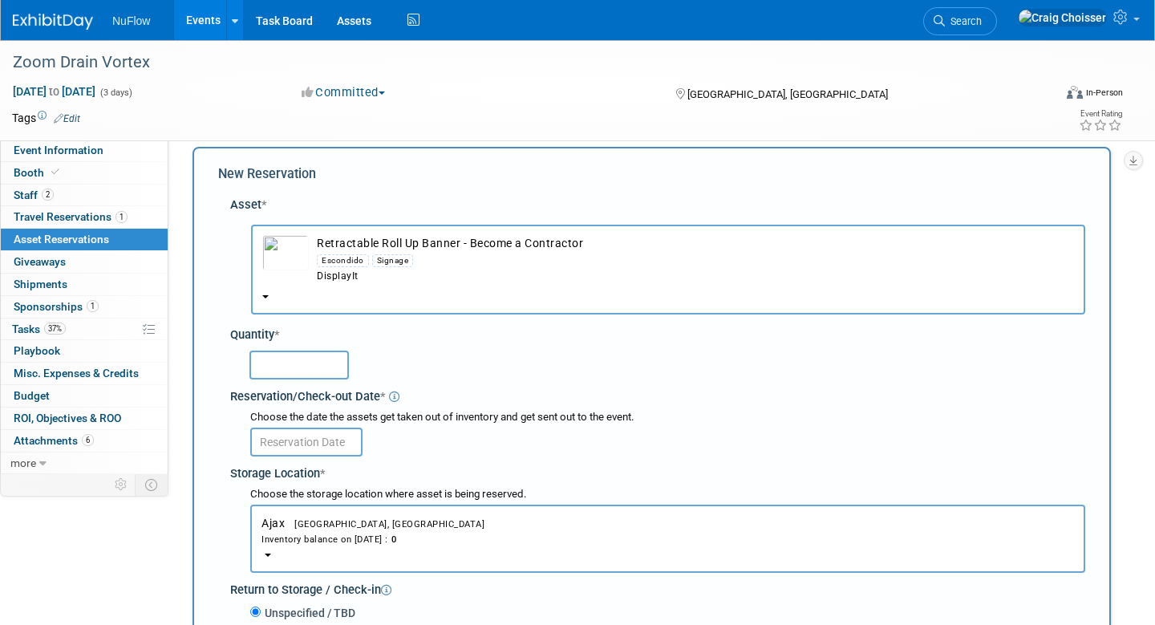
click at [327, 351] on input "text" at bounding box center [298, 365] width 99 height 29
type input "1"
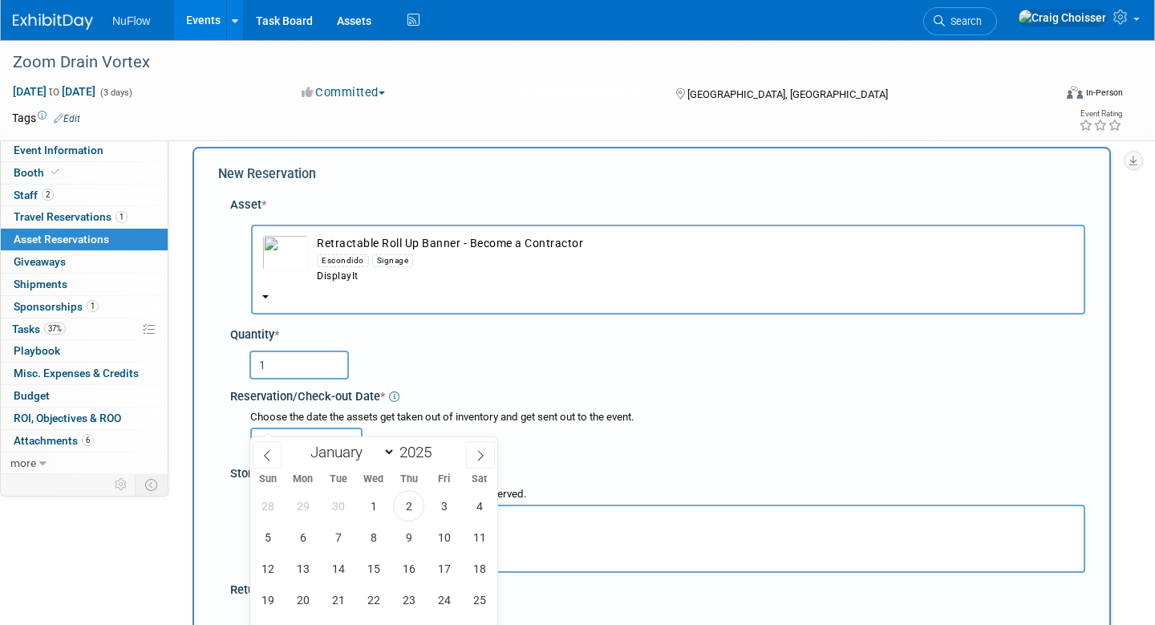
click at [342, 428] on input "text" at bounding box center [306, 442] width 112 height 29
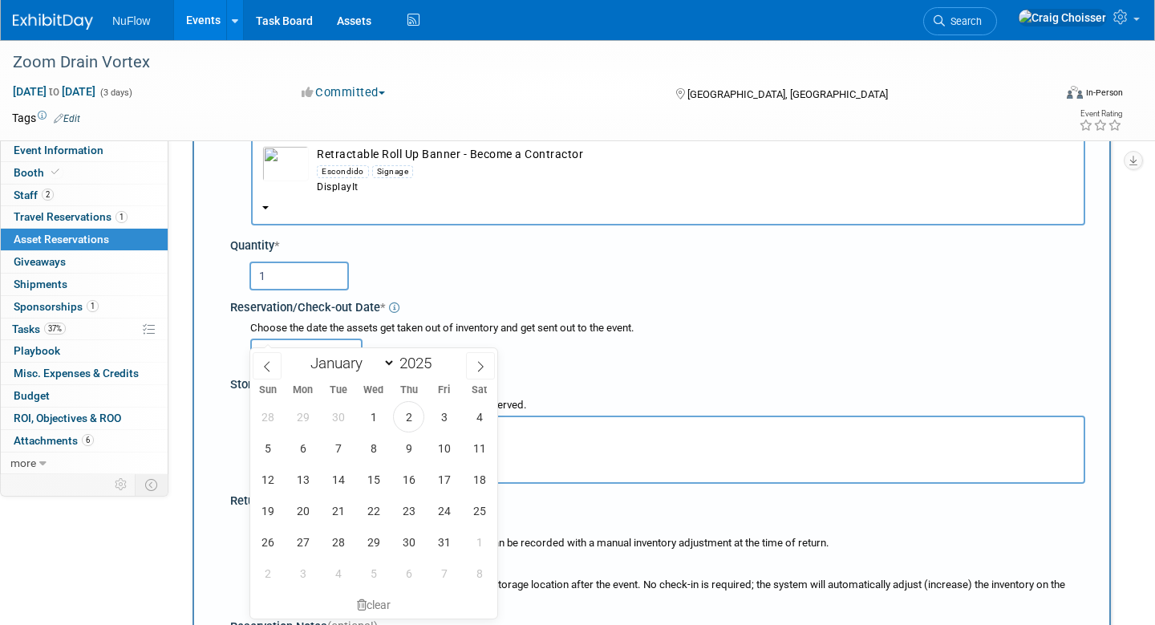
scroll to position [160, 0]
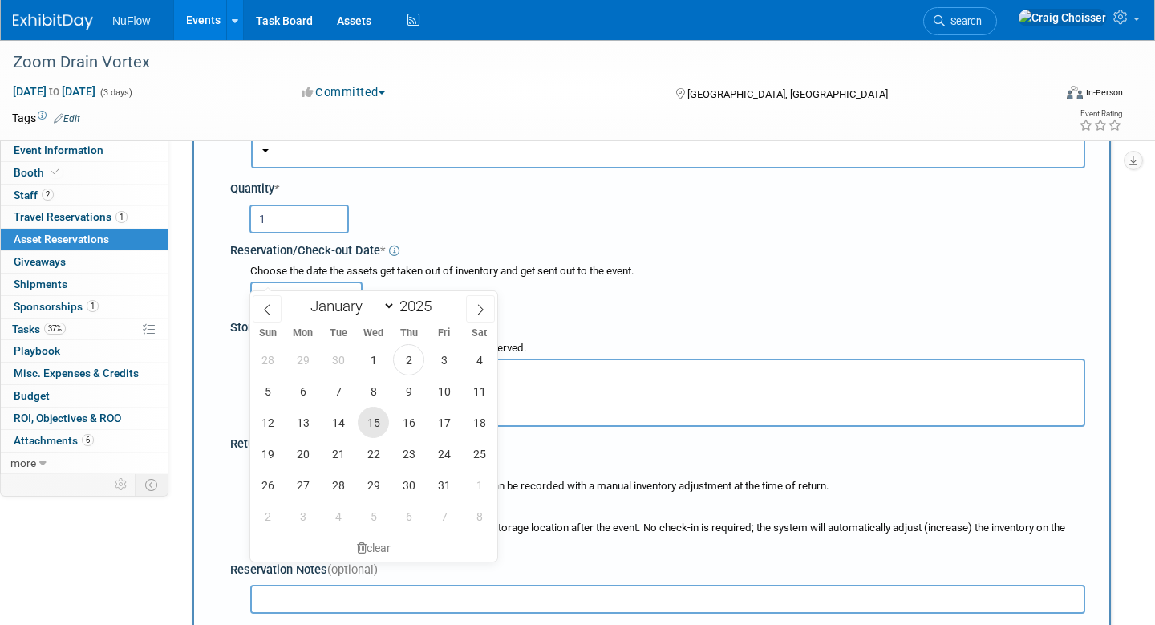
click at [371, 424] on span "15" at bounding box center [373, 422] width 31 height 31
type input "[DATE]"
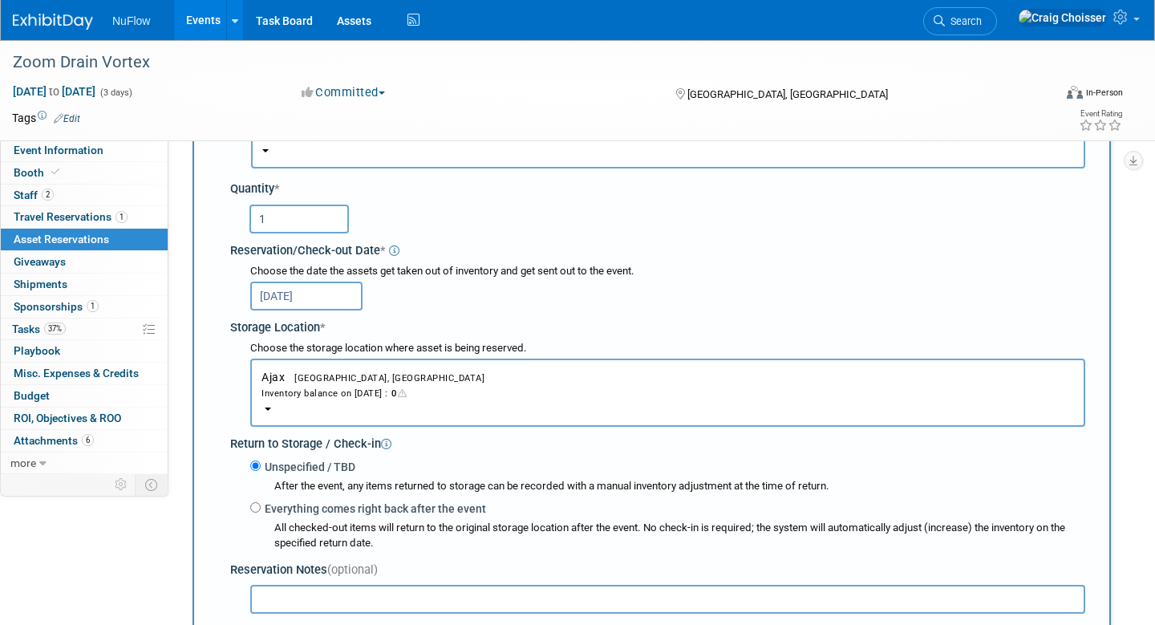
click at [255, 502] on input "Everything comes right back after the event" at bounding box center [255, 507] width 10 height 10
radio input "true"
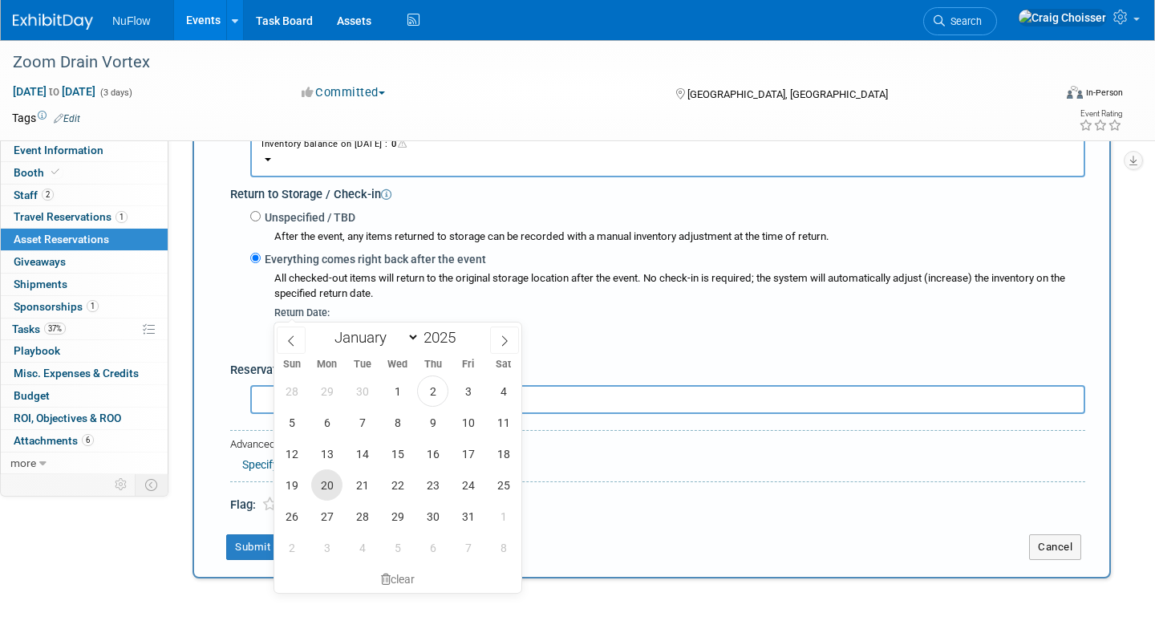
scroll to position [416, 0]
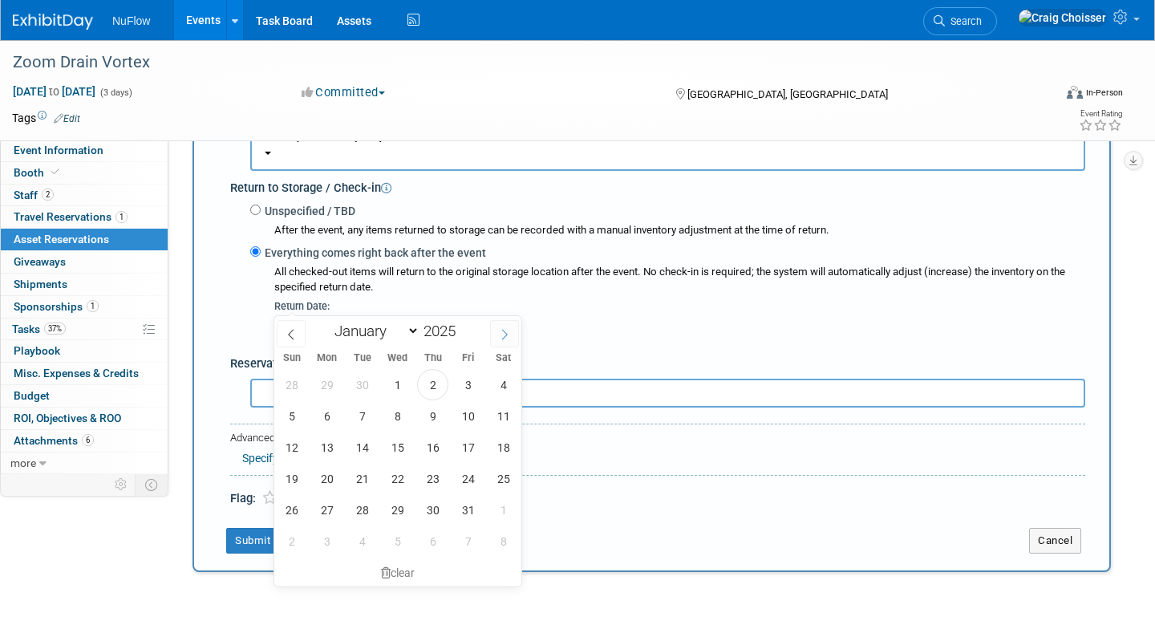
click at [509, 340] on span at bounding box center [504, 333] width 29 height 27
select select "10"
click at [401, 415] on span "5" at bounding box center [397, 415] width 31 height 31
type input "[DATE]"
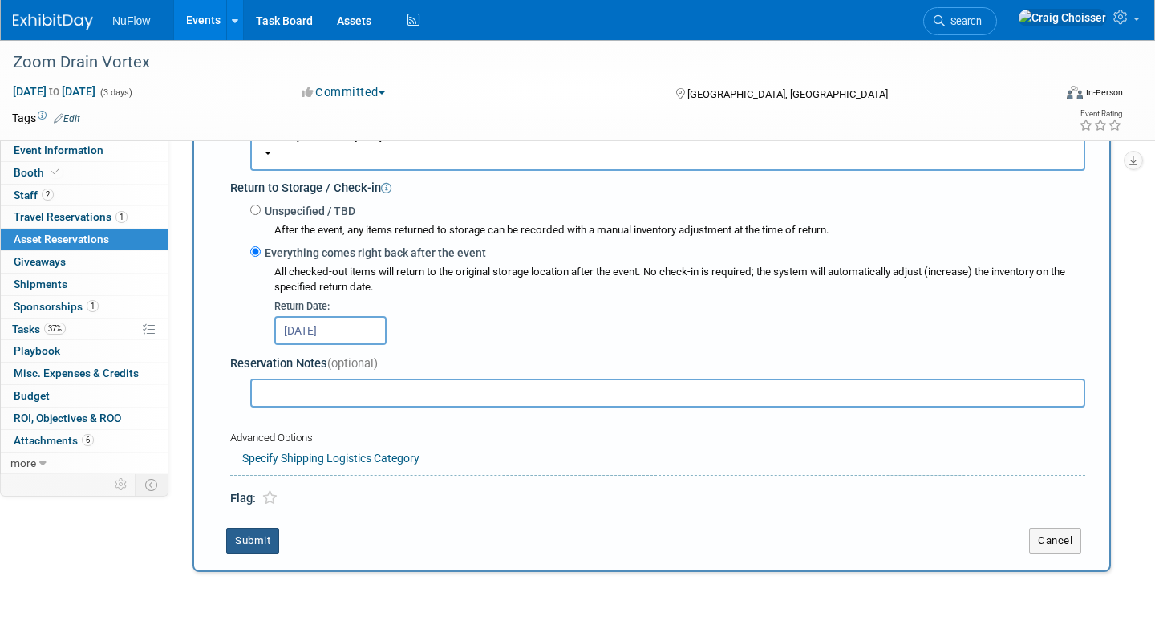
click at [263, 528] on button "Submit" at bounding box center [252, 541] width 53 height 26
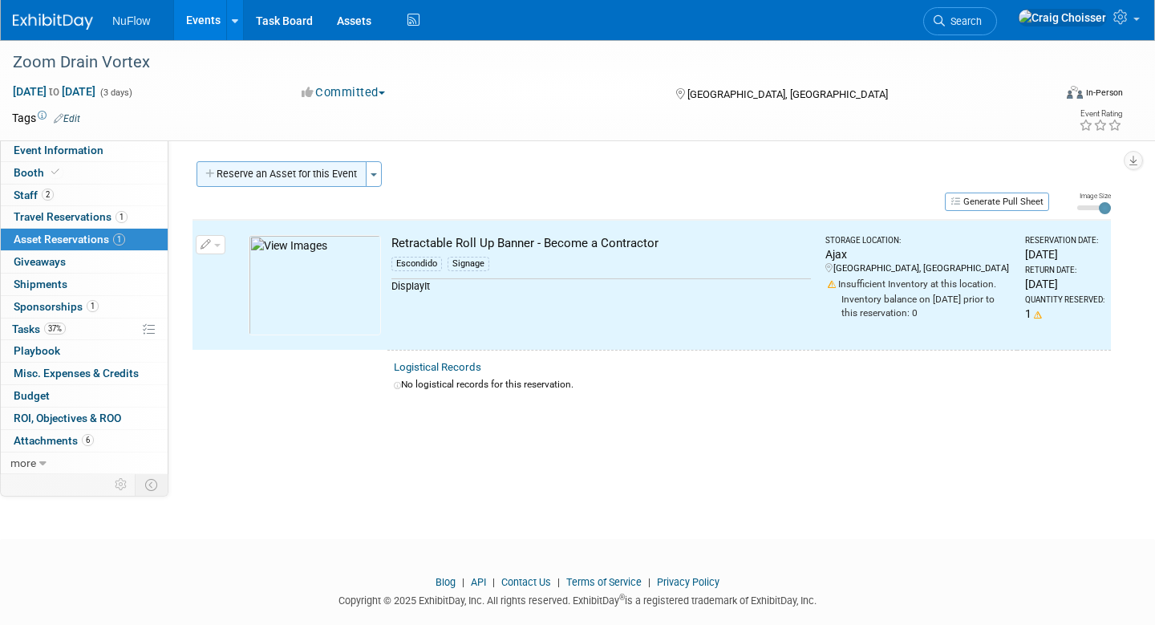
scroll to position [0, 0]
click at [306, 179] on button "Reserve an Asset for this Event" at bounding box center [282, 174] width 170 height 26
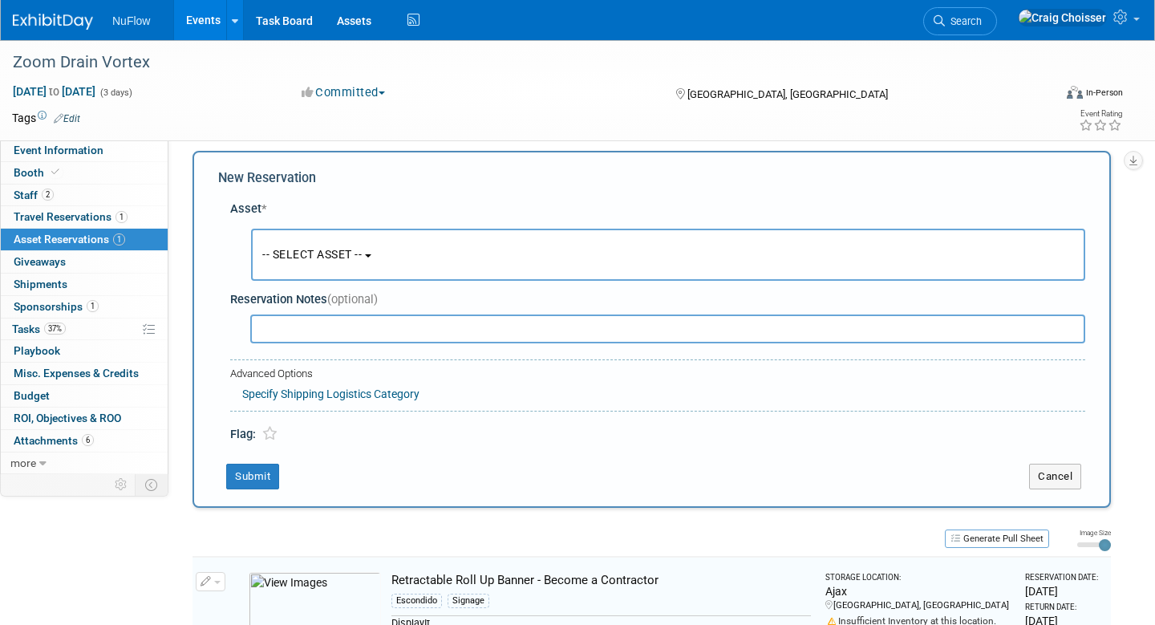
scroll to position [14, 0]
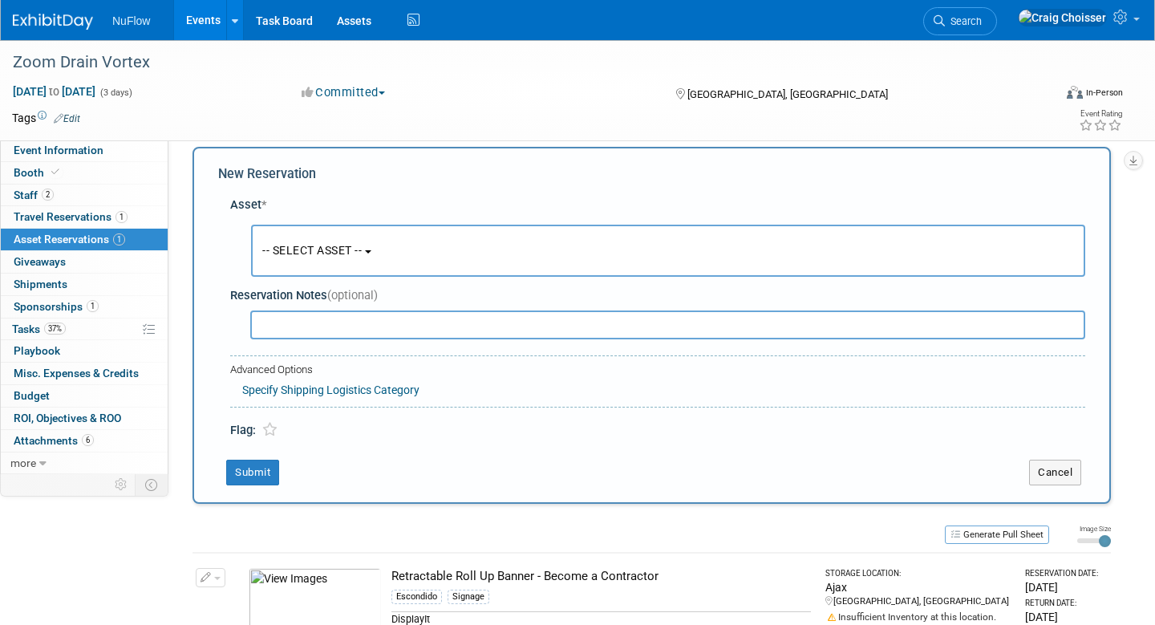
click at [313, 249] on span "-- SELECT ASSET --" at bounding box center [311, 250] width 99 height 13
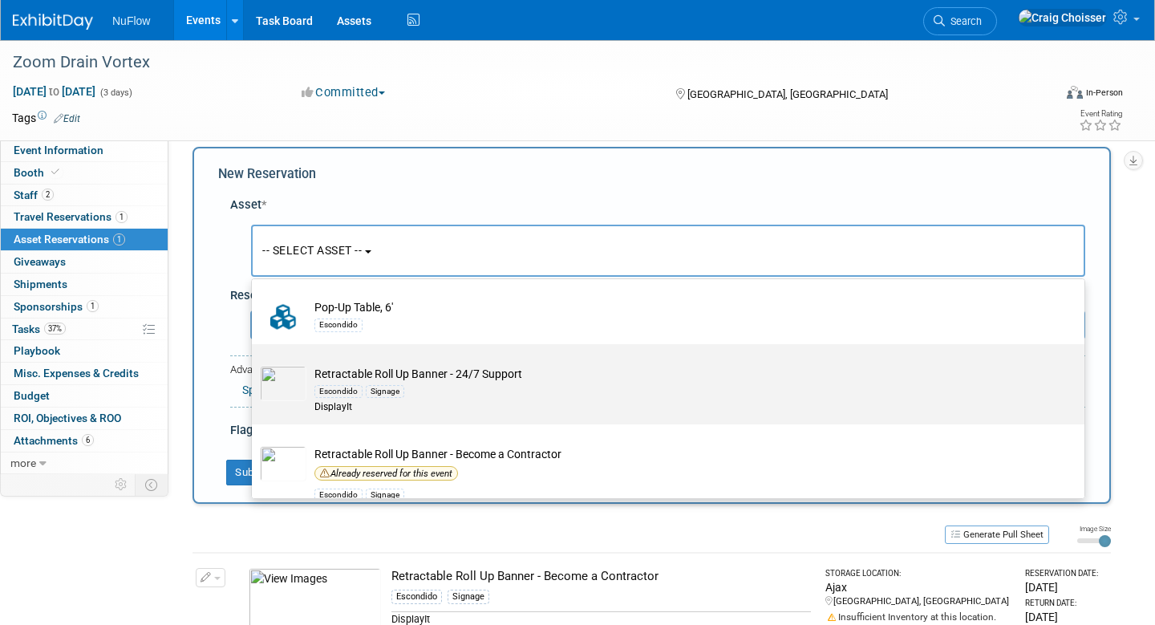
scroll to position [1644, 0]
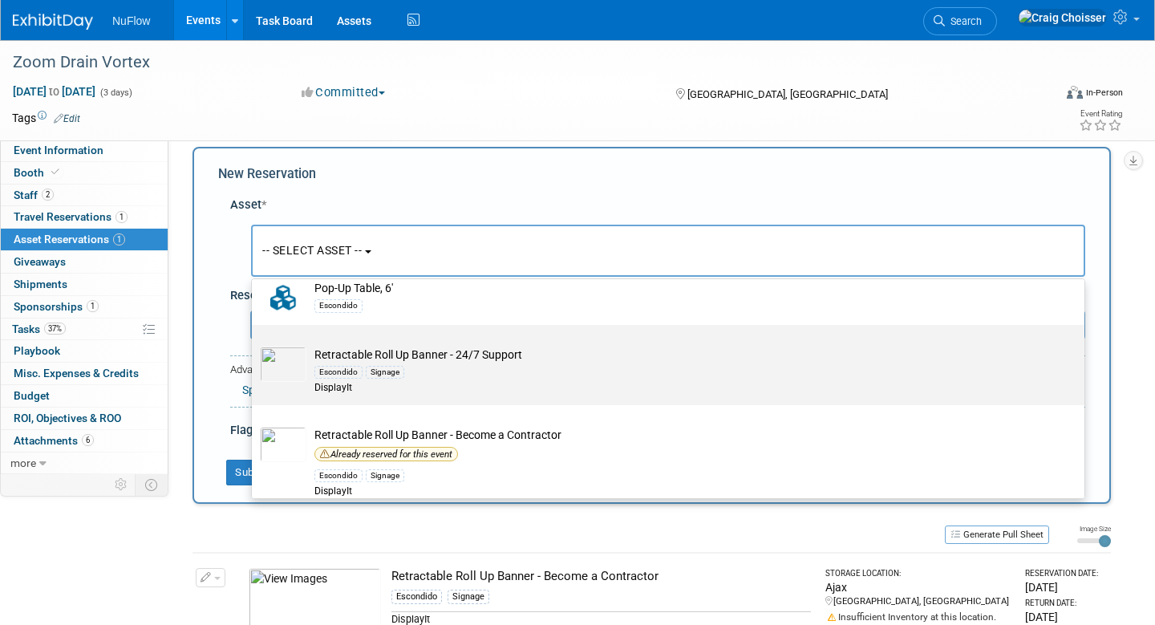
click at [418, 347] on td "Retractable Roll Up Banner - 24/7 Support Escondido Signage DisplayIt" at bounding box center [679, 371] width 746 height 49
click at [254, 341] on input "Retractable Roll Up Banner - 24/7 Support Escondido Signage DisplayIt" at bounding box center [249, 339] width 10 height 10
select select "10718208"
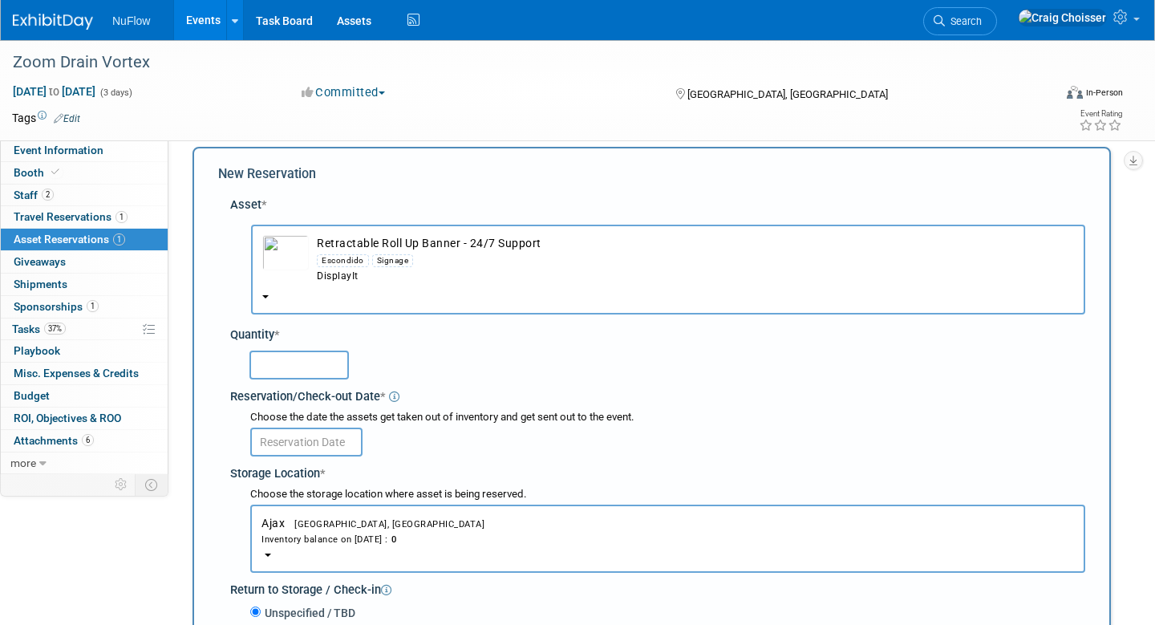
click at [318, 351] on input "text" at bounding box center [298, 365] width 99 height 29
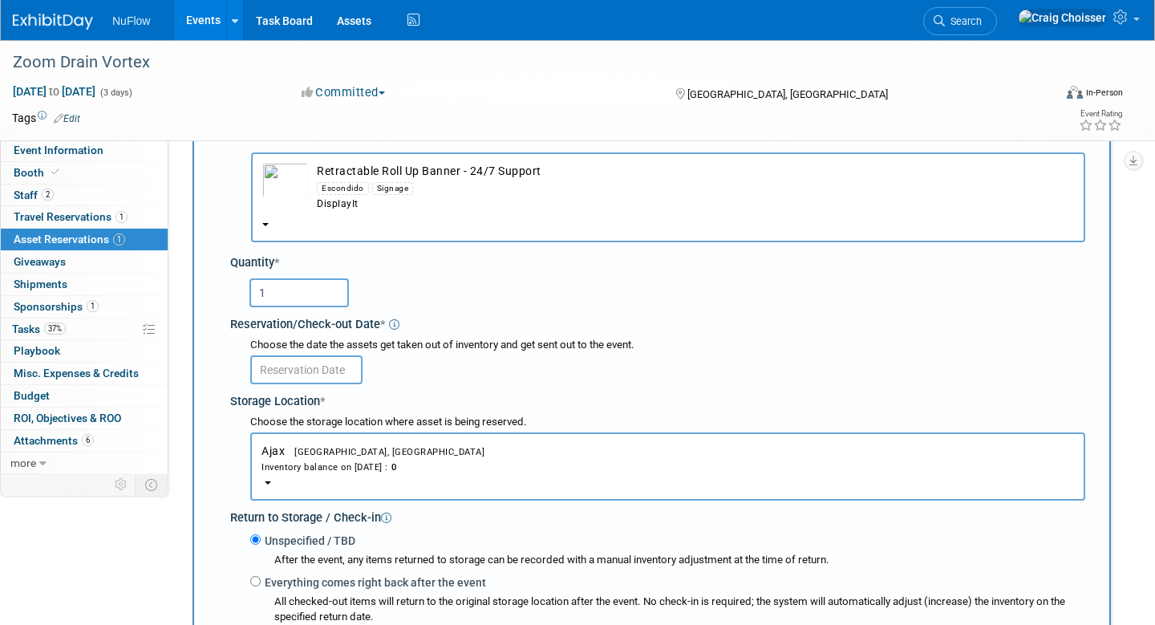
scroll to position [107, 0]
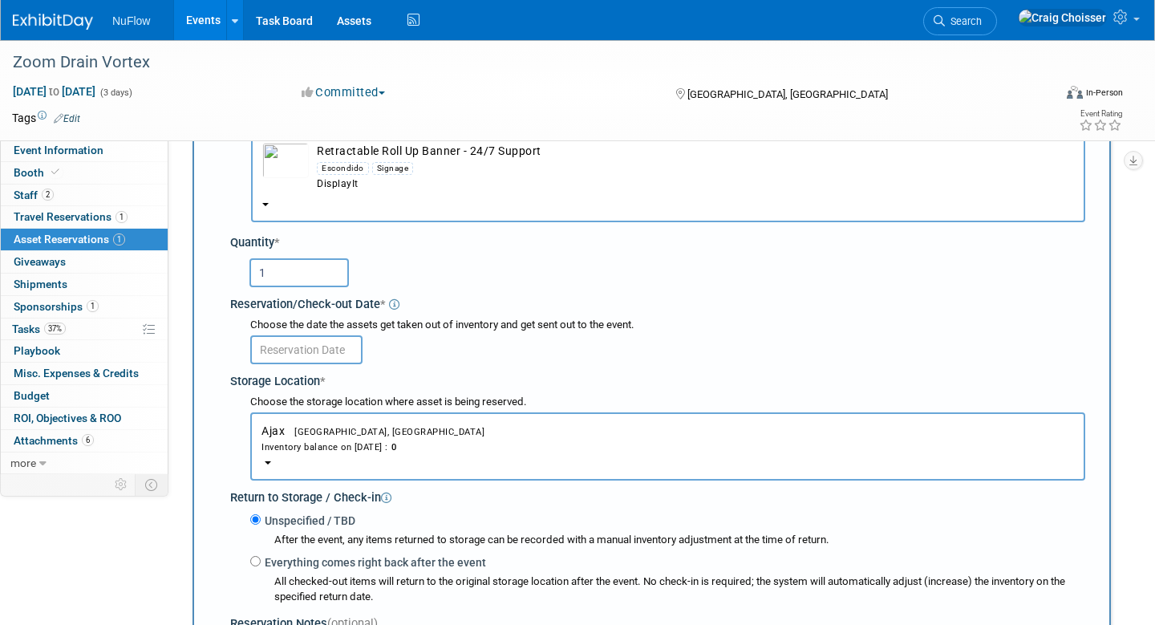
type input "1"
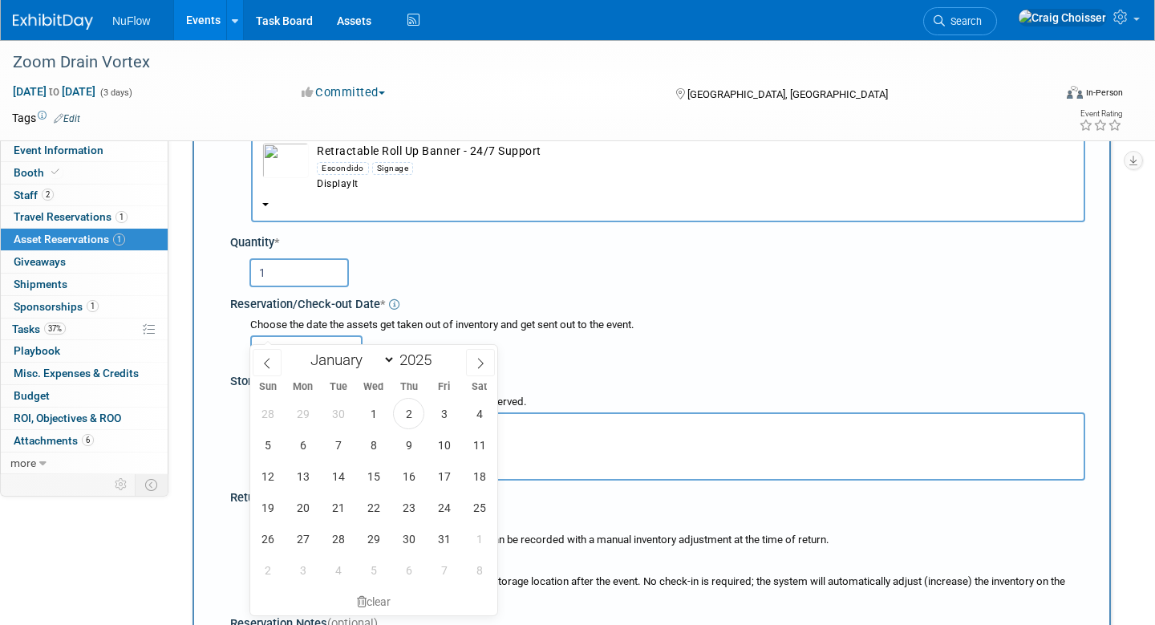
click at [322, 335] on input "text" at bounding box center [306, 349] width 112 height 29
click at [380, 484] on span "15" at bounding box center [373, 475] width 31 height 31
type input "[DATE]"
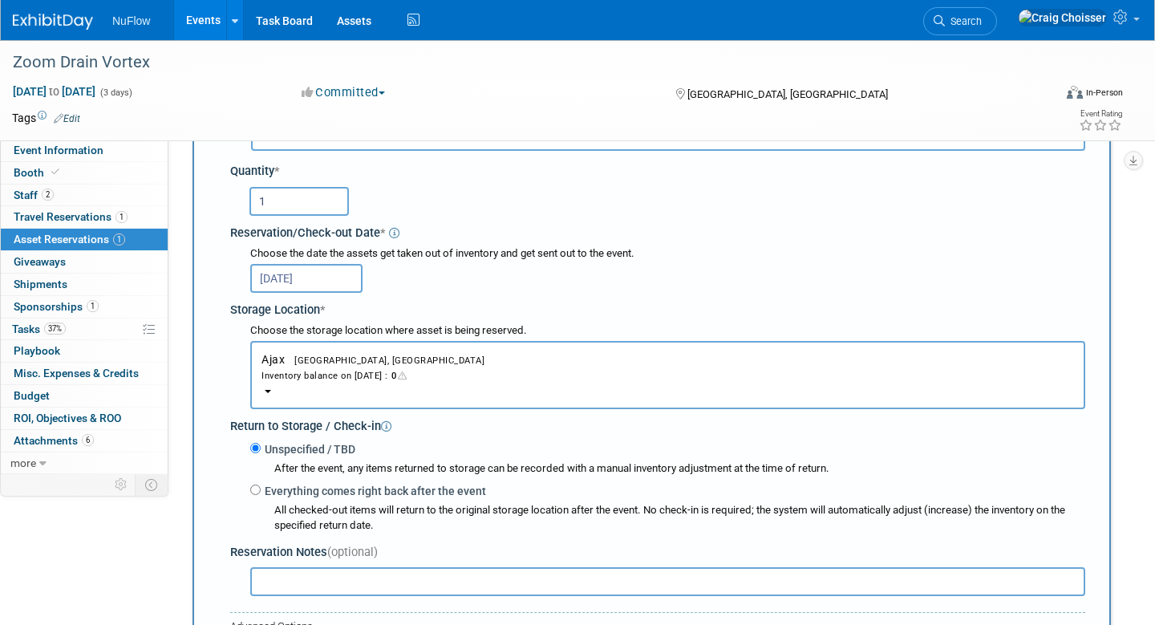
scroll to position [196, 0]
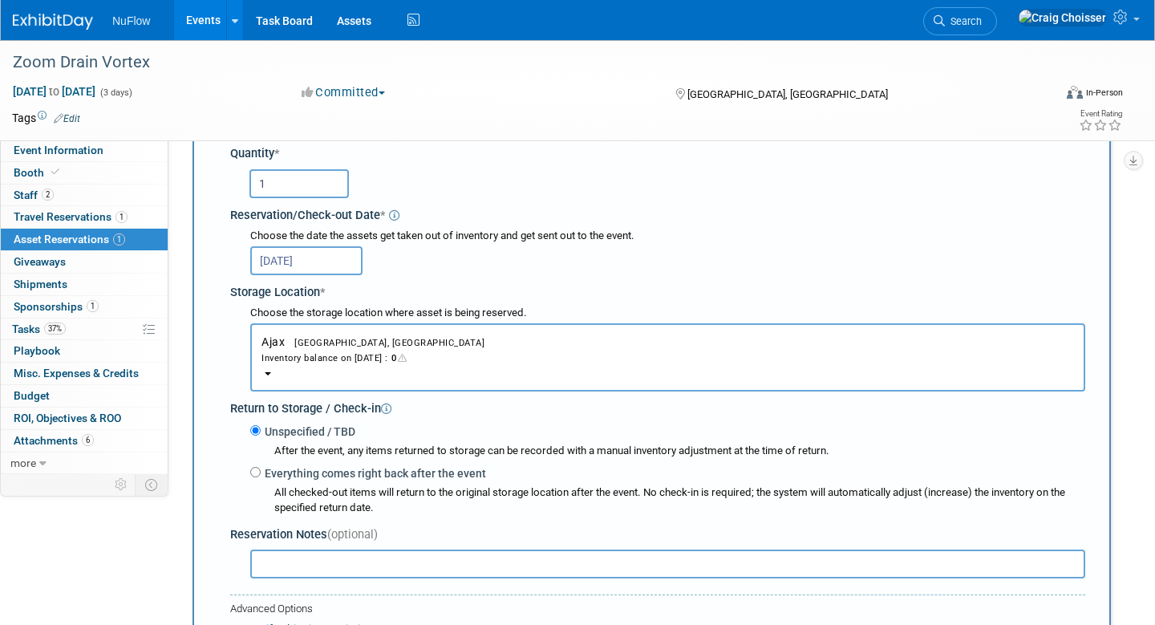
click at [310, 343] on button "Ajax Ajax, [GEOGRAPHIC_DATA] Inventory balance on [DATE] : 0" at bounding box center [667, 357] width 835 height 68
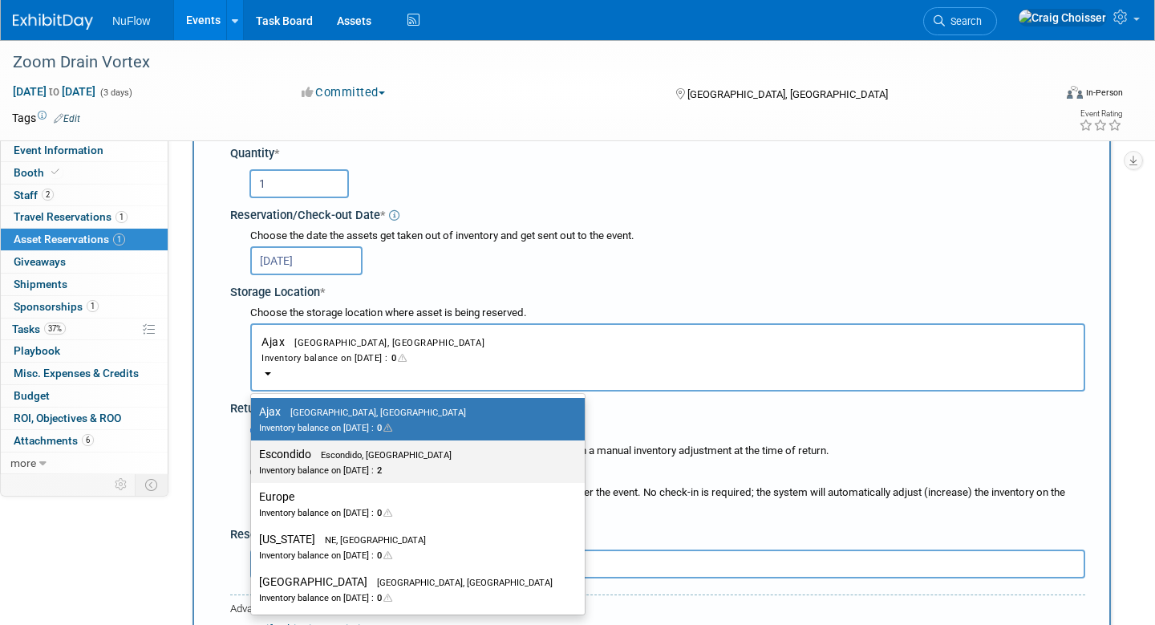
click at [311, 444] on label "Escondido Escondido, [GEOGRAPHIC_DATA] Inventory balance on [DATE] : 2" at bounding box center [414, 462] width 310 height 36
click at [253, 449] on input "Escondido Escondido, [GEOGRAPHIC_DATA] Inventory balance on [DATE] : 2" at bounding box center [248, 454] width 10 height 10
select select "11223159"
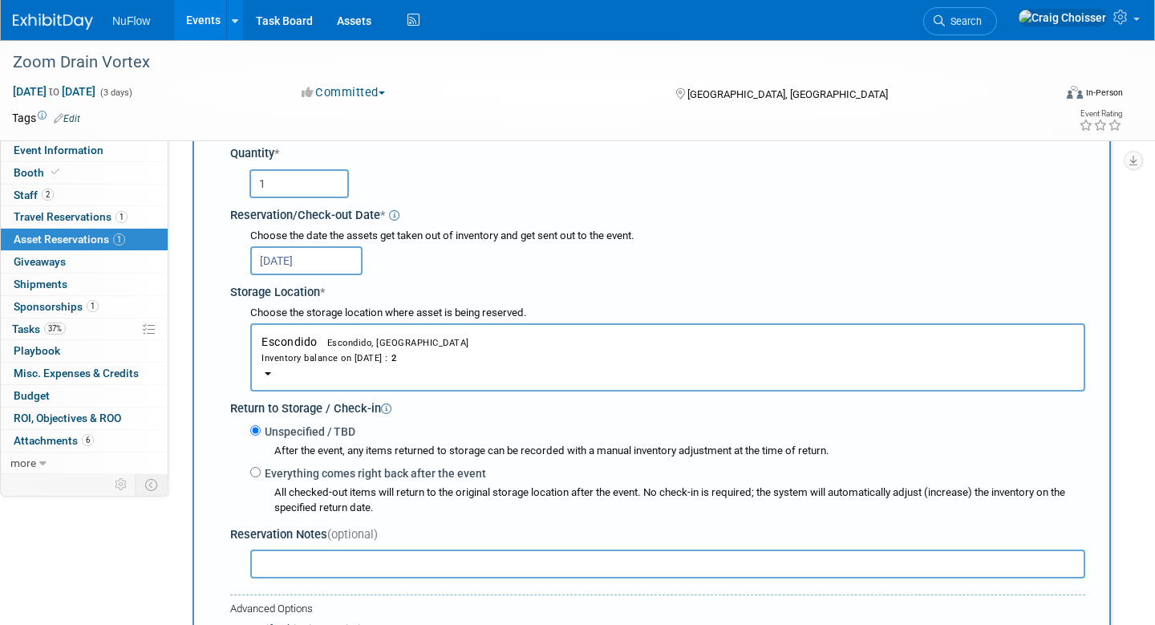
click at [257, 467] on input "Everything comes right back after the event" at bounding box center [255, 472] width 10 height 10
radio input "true"
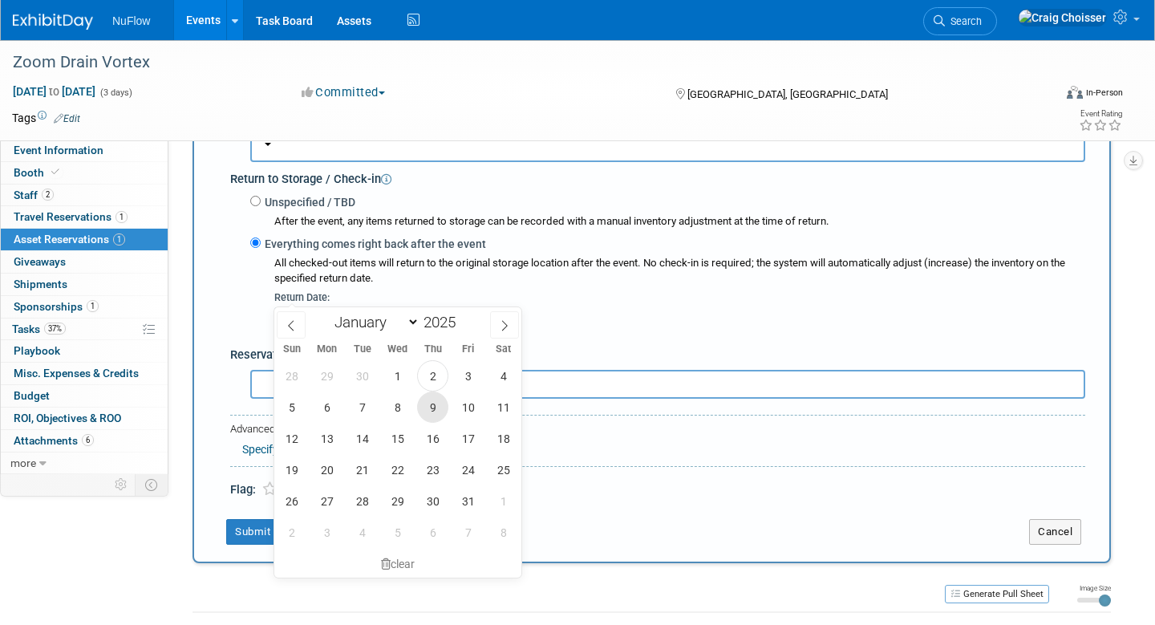
scroll to position [431, 0]
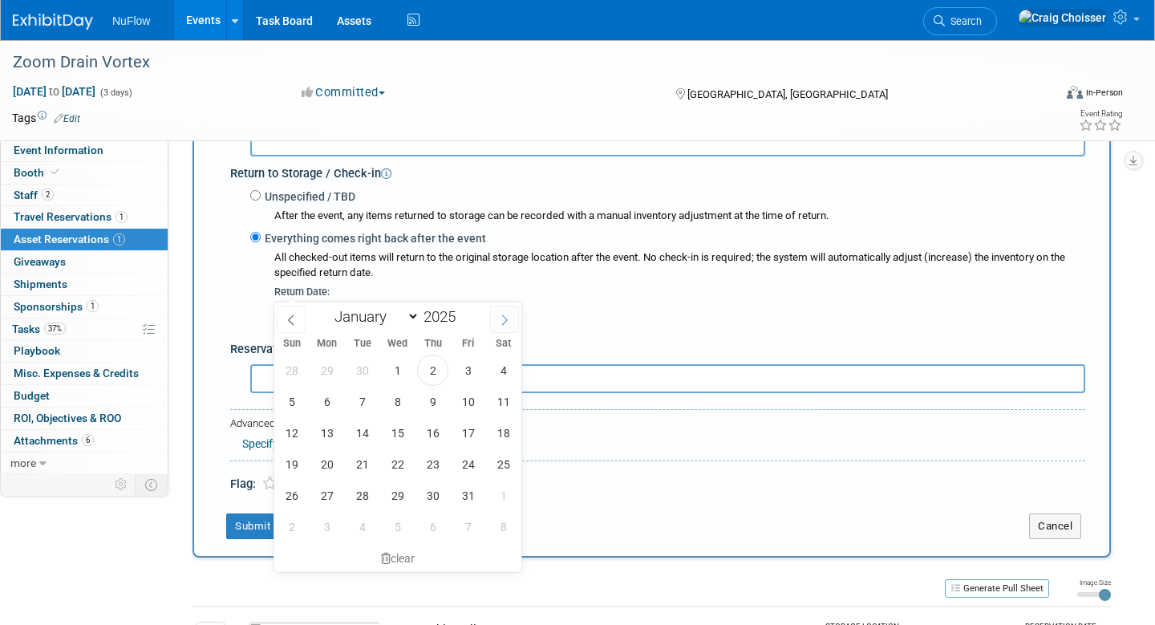
click at [502, 322] on icon at bounding box center [504, 319] width 11 height 11
select select "10"
click at [359, 401] on span "4" at bounding box center [362, 401] width 31 height 31
type input "[DATE]"
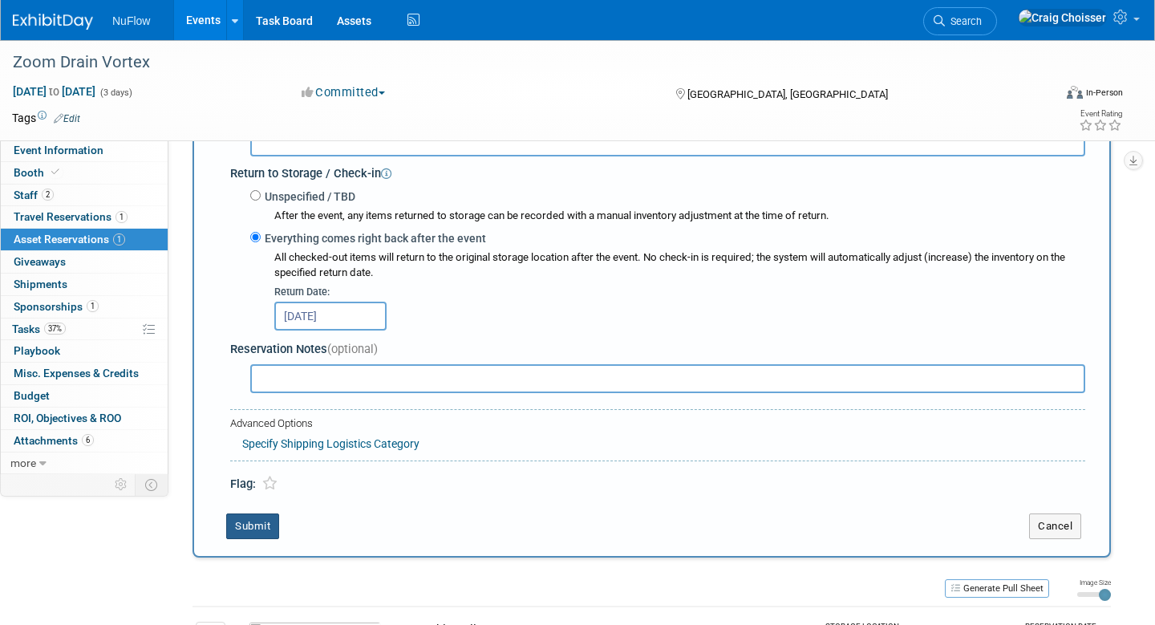
click at [264, 513] on button "Submit" at bounding box center [252, 526] width 53 height 26
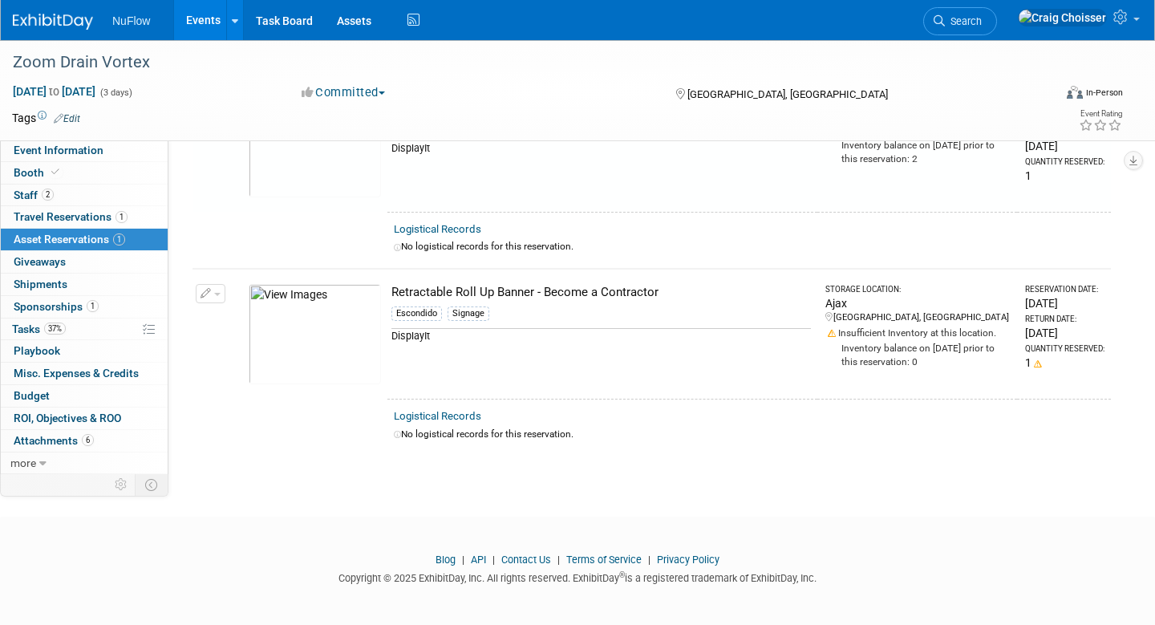
scroll to position [18, 0]
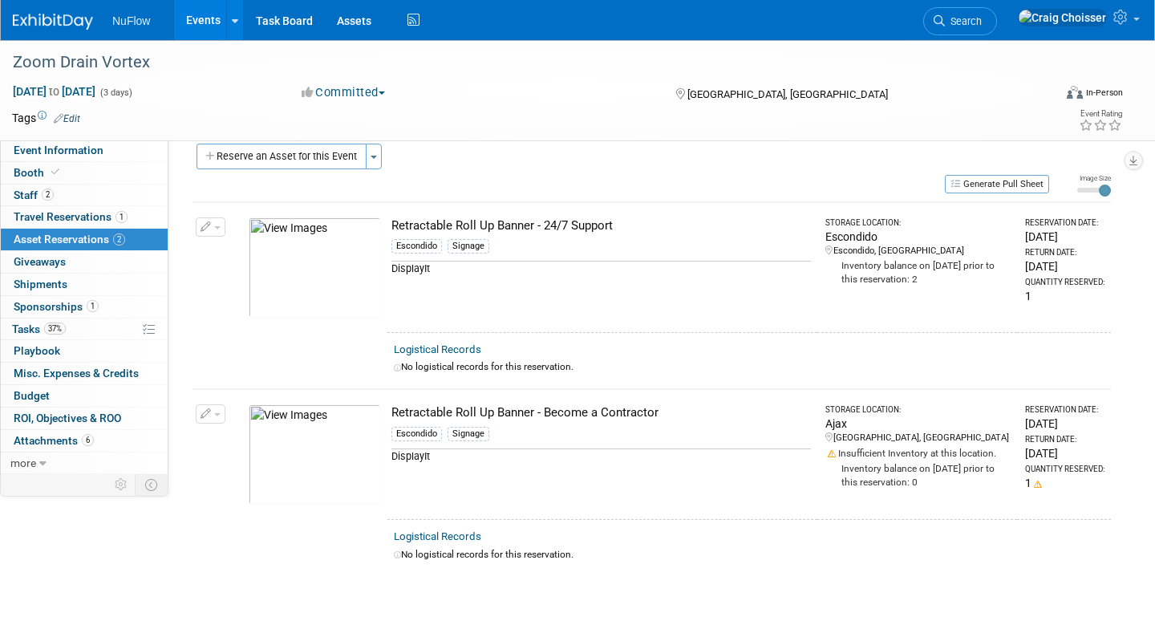
click at [209, 415] on icon "button" at bounding box center [206, 414] width 11 height 10
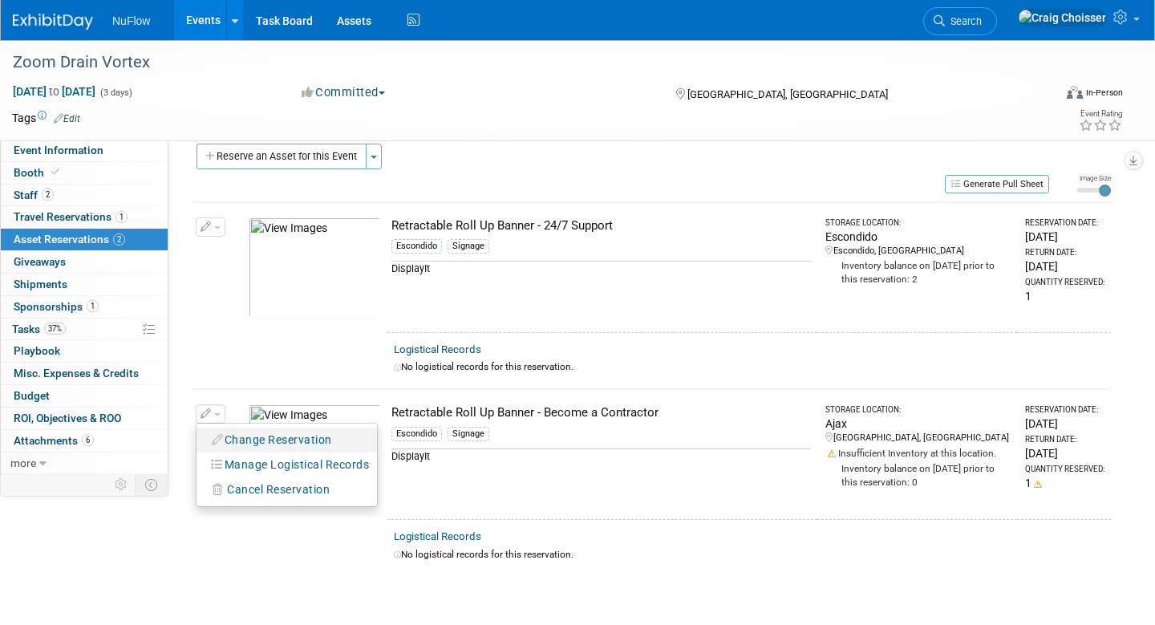
click at [278, 435] on button "Change Reservation" at bounding box center [273, 440] width 136 height 22
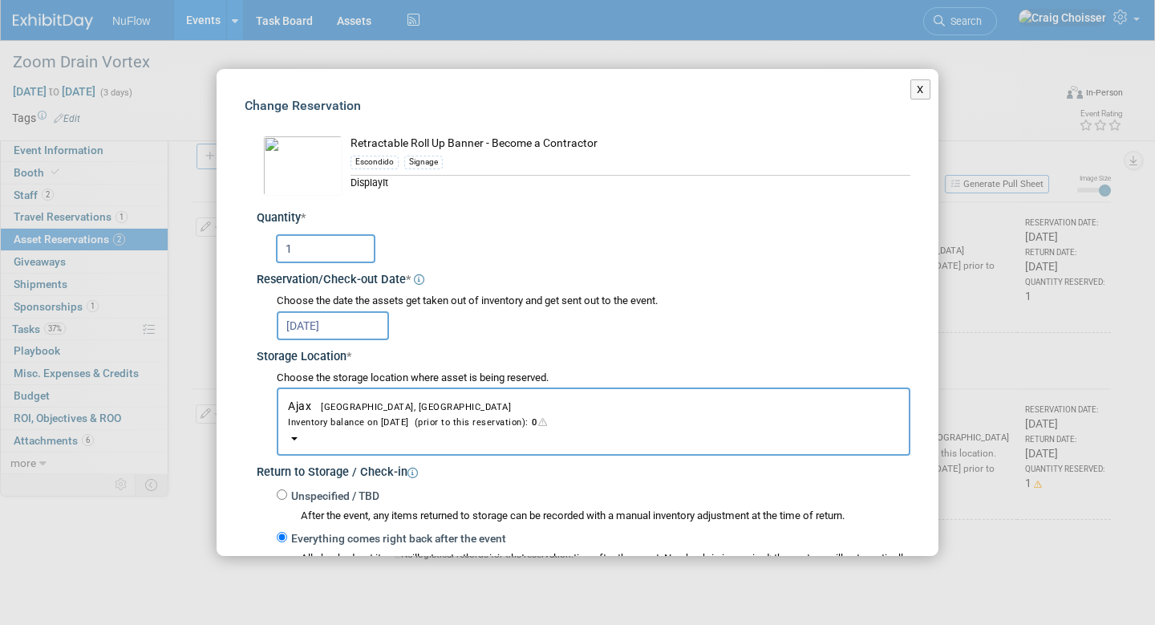
click at [363, 399] on span "Ajax Ajax, [GEOGRAPHIC_DATA] Inventory balance on [DATE] (prior to this reserva…" at bounding box center [593, 414] width 611 height 30
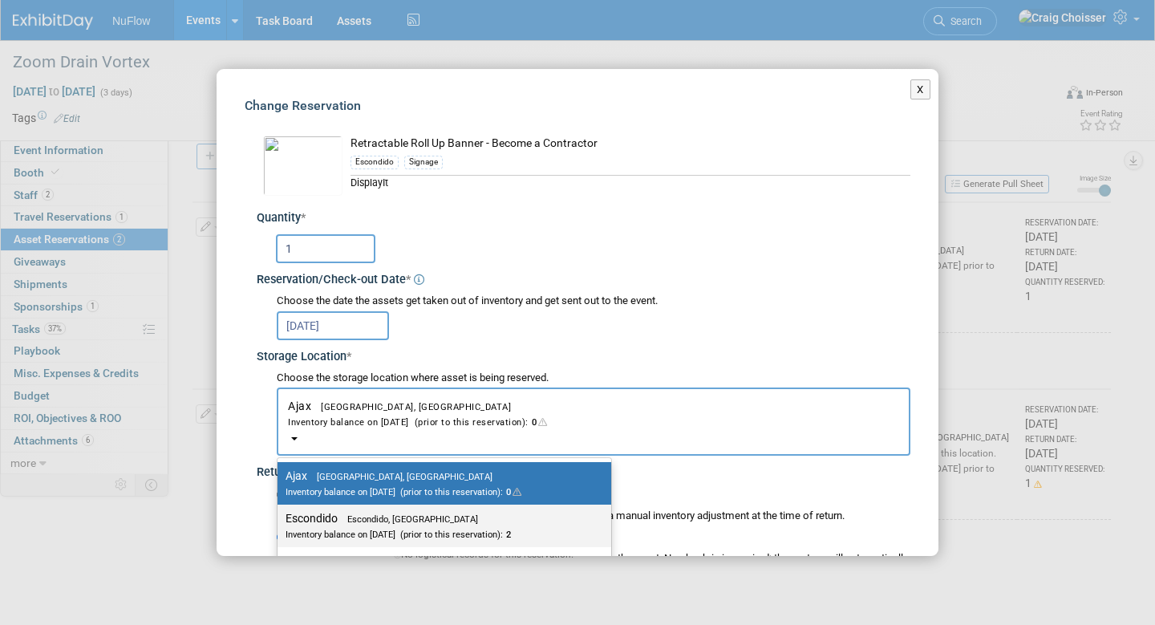
click at [360, 526] on div "Inventory balance on [DATE] (prior to this reservation): 2" at bounding box center [433, 533] width 294 height 15
click at [280, 522] on input "Escondido Escondido, [GEOGRAPHIC_DATA] Inventory balance on [DATE] (prior to th…" at bounding box center [275, 518] width 10 height 10
select select "11223159"
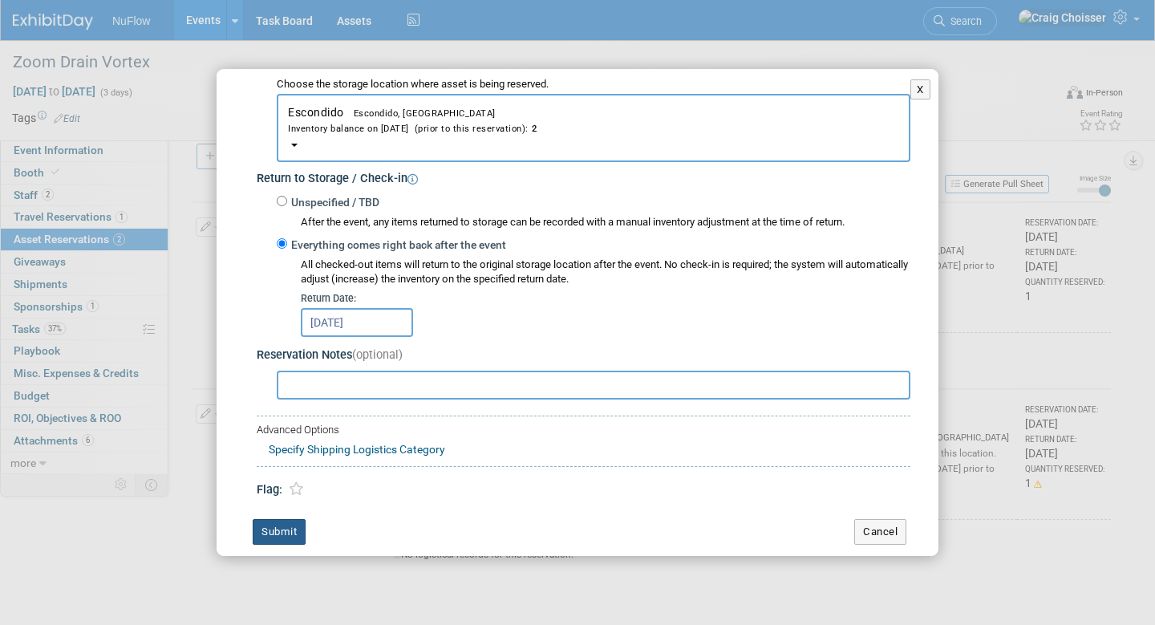
scroll to position [293, 0]
click at [302, 520] on button "Submit" at bounding box center [279, 533] width 53 height 26
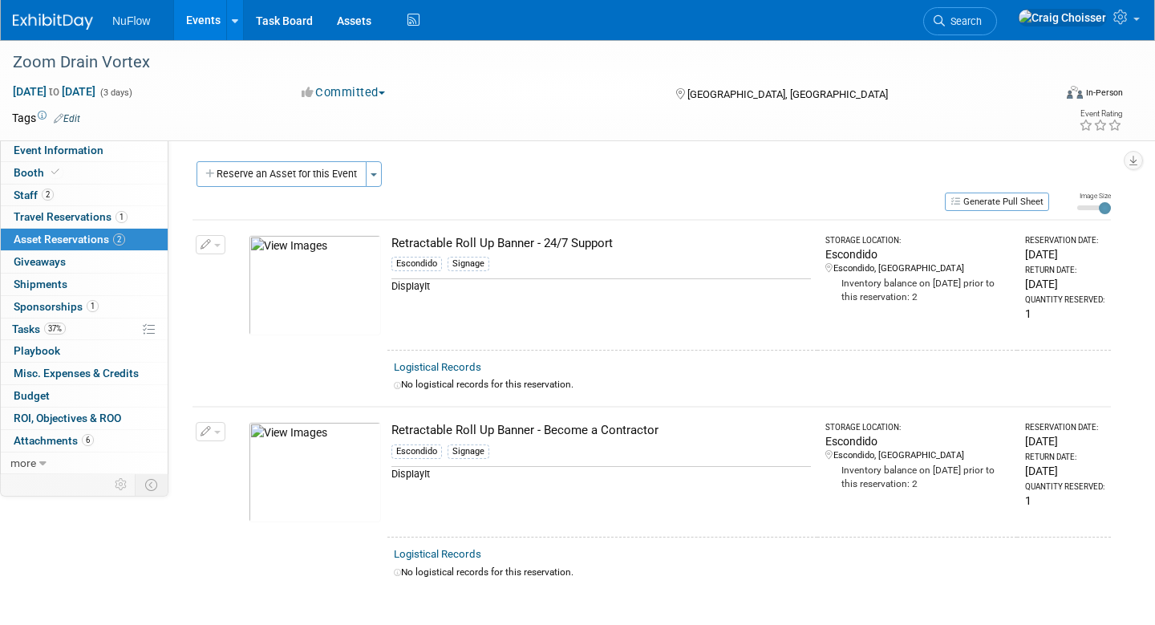
scroll to position [0, 0]
